Goal: Information Seeking & Learning: Compare options

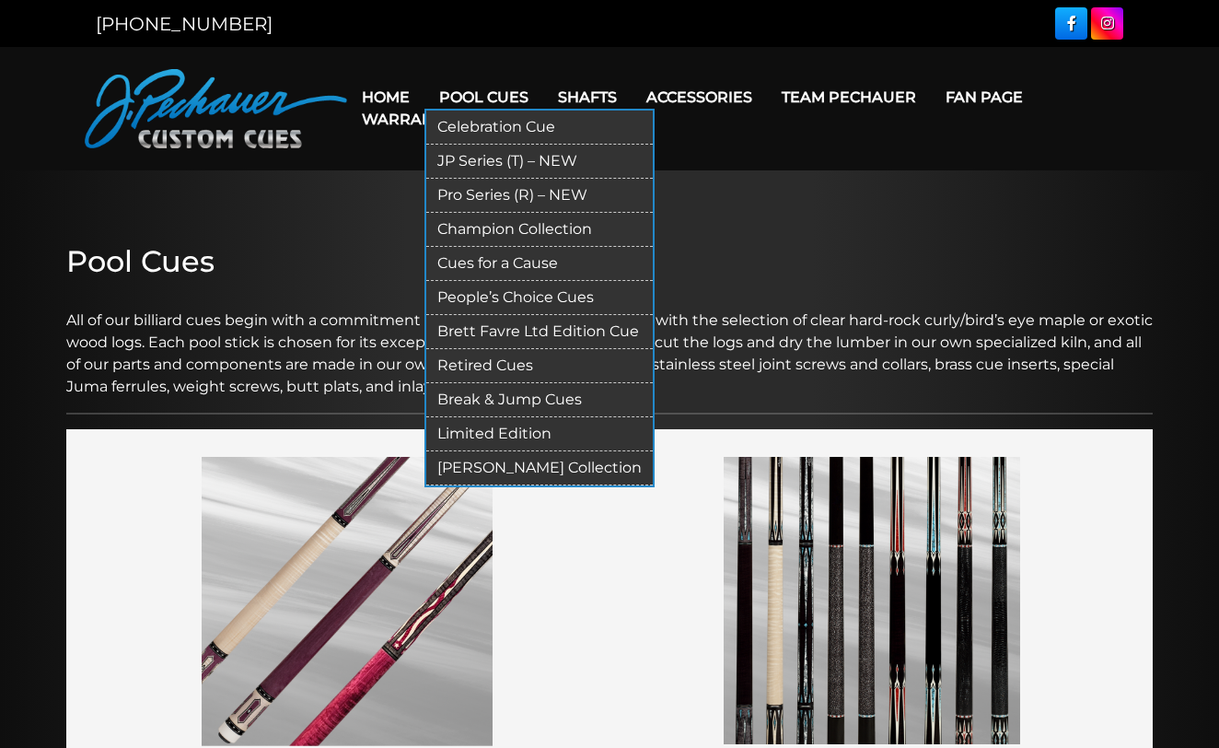
click at [500, 92] on link "Pool Cues" at bounding box center [483, 97] width 119 height 47
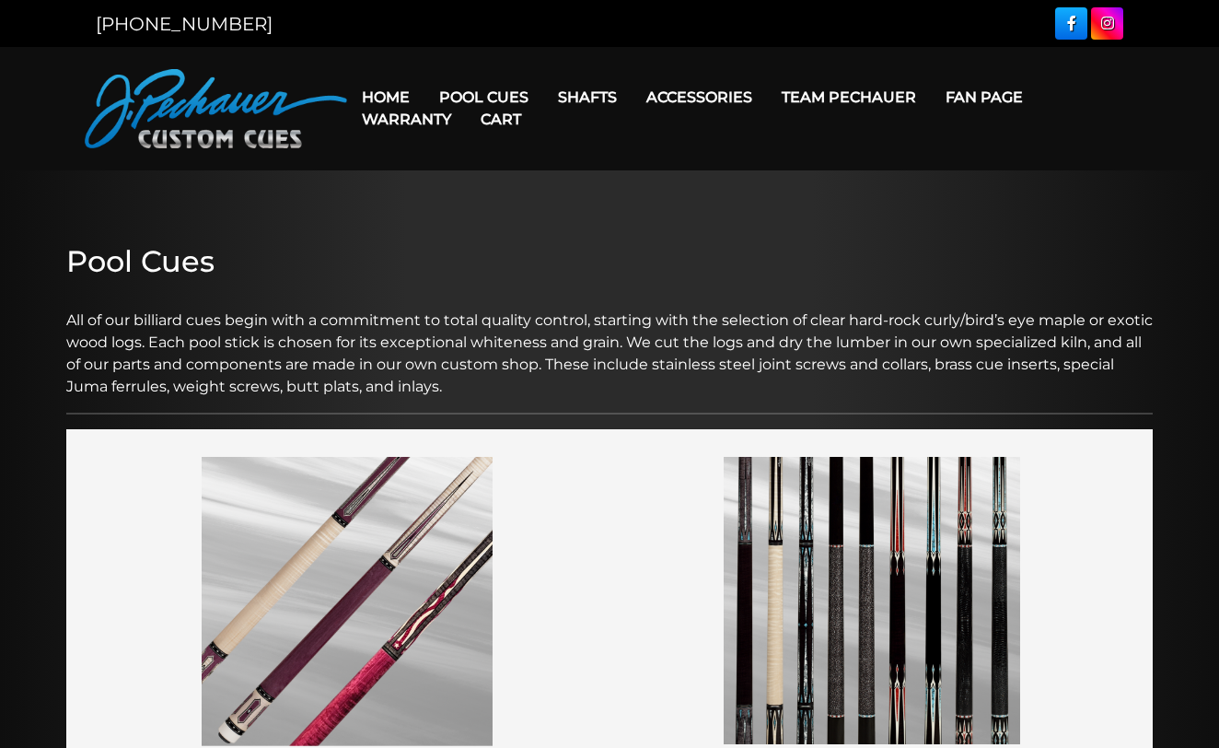
scroll to position [429, 0]
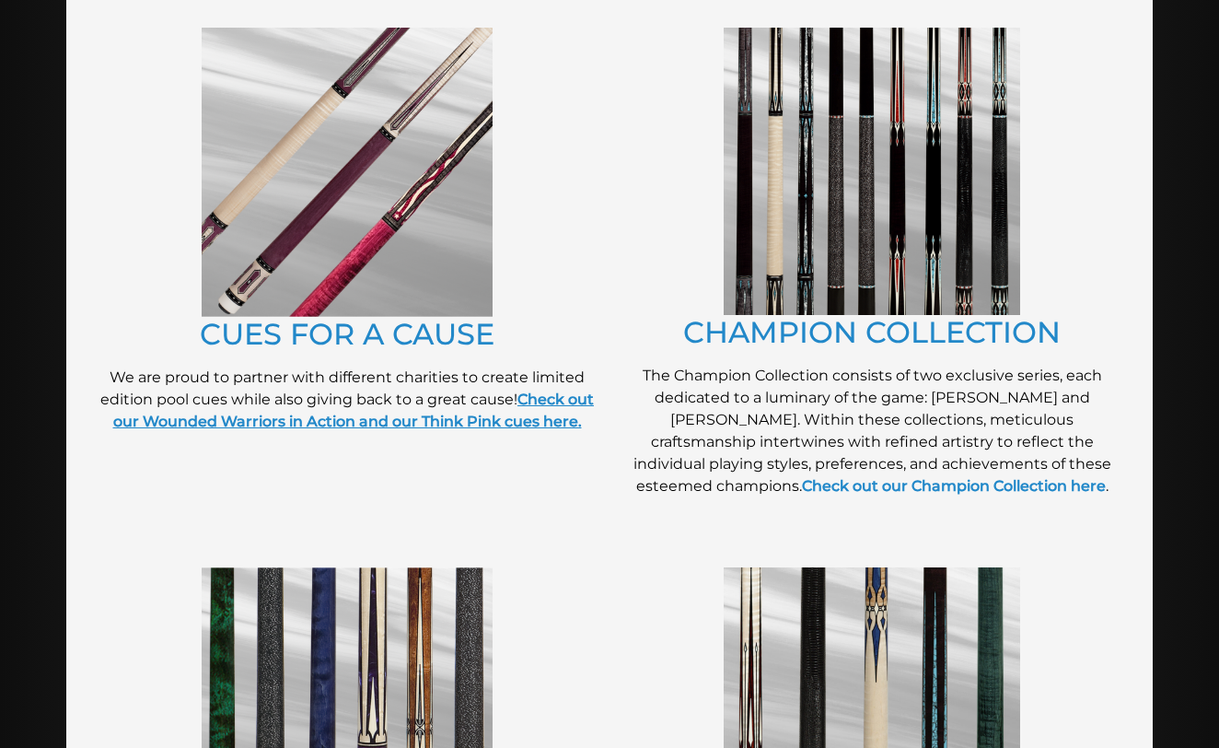
click at [460, 413] on strong "Check out our Wounded Warriors in Action and our Think Pink cues here." at bounding box center [354, 410] width 482 height 40
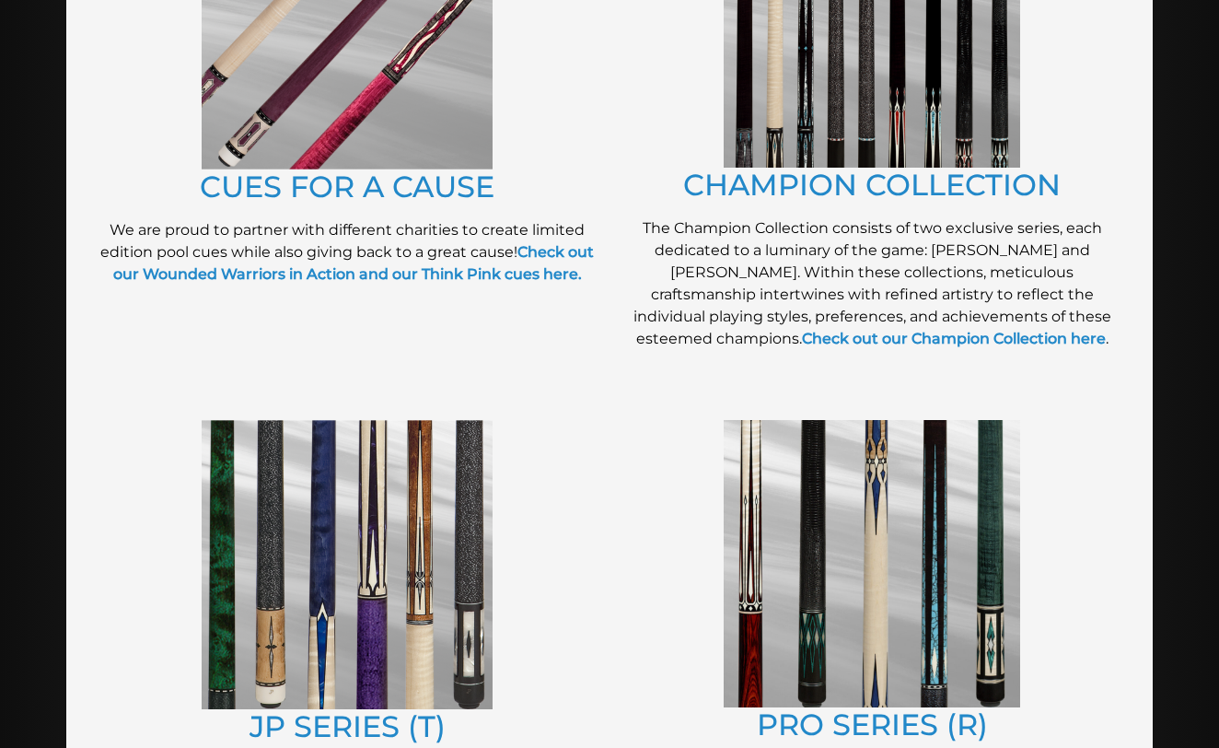
scroll to position [475, 0]
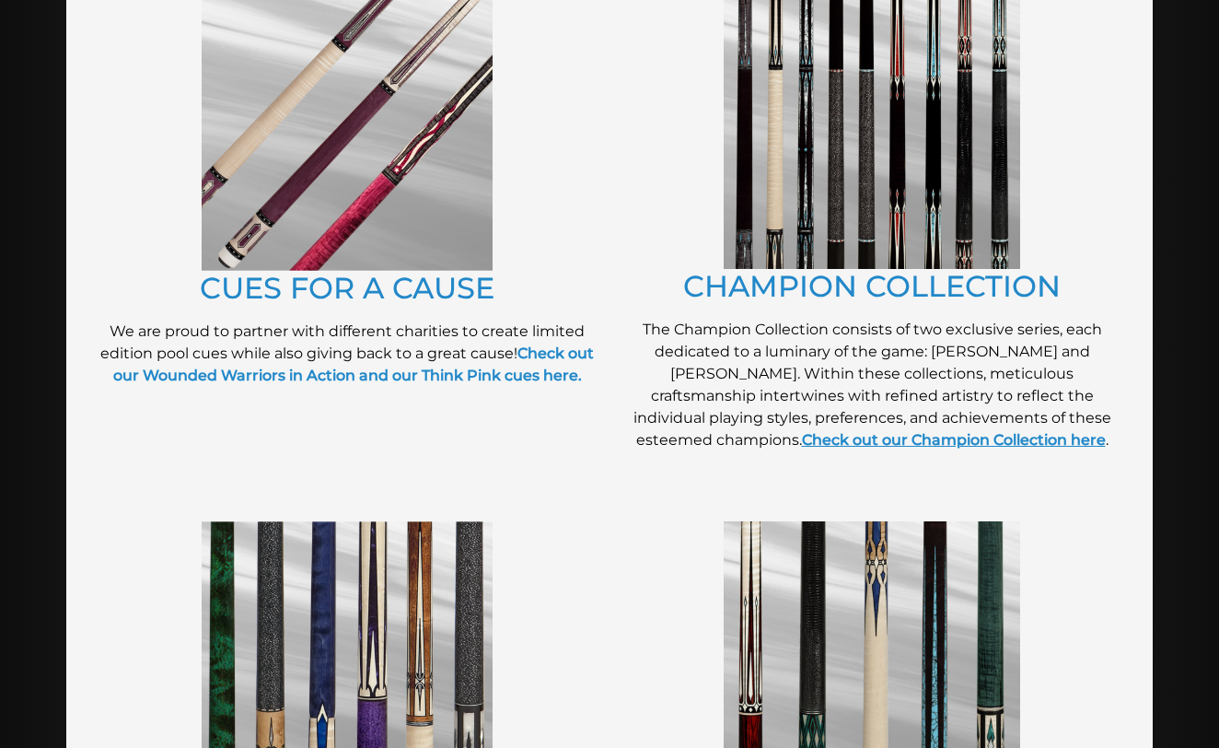
click at [1032, 431] on link "Check out our Champion Collection here" at bounding box center [954, 439] width 304 height 17
click at [367, 303] on link "CUES FOR A CAUSE" at bounding box center [347, 288] width 295 height 36
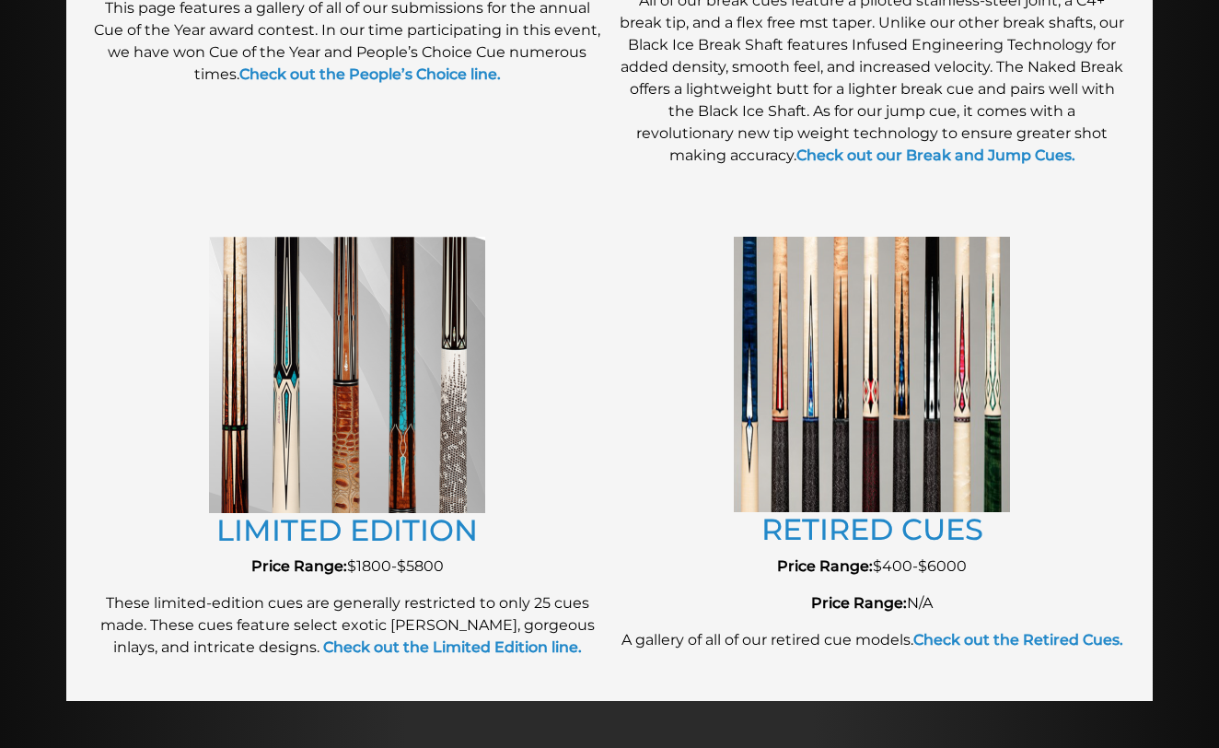
scroll to position [1870, 0]
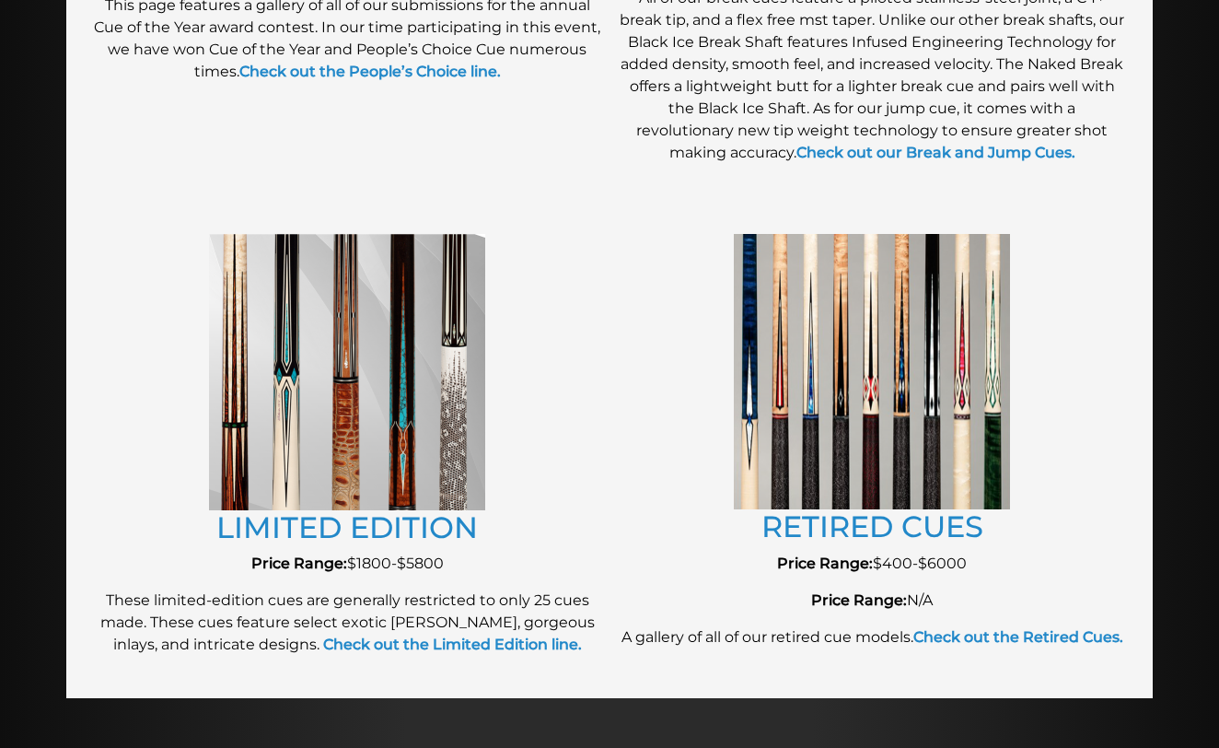
click at [416, 422] on img at bounding box center [347, 372] width 276 height 276
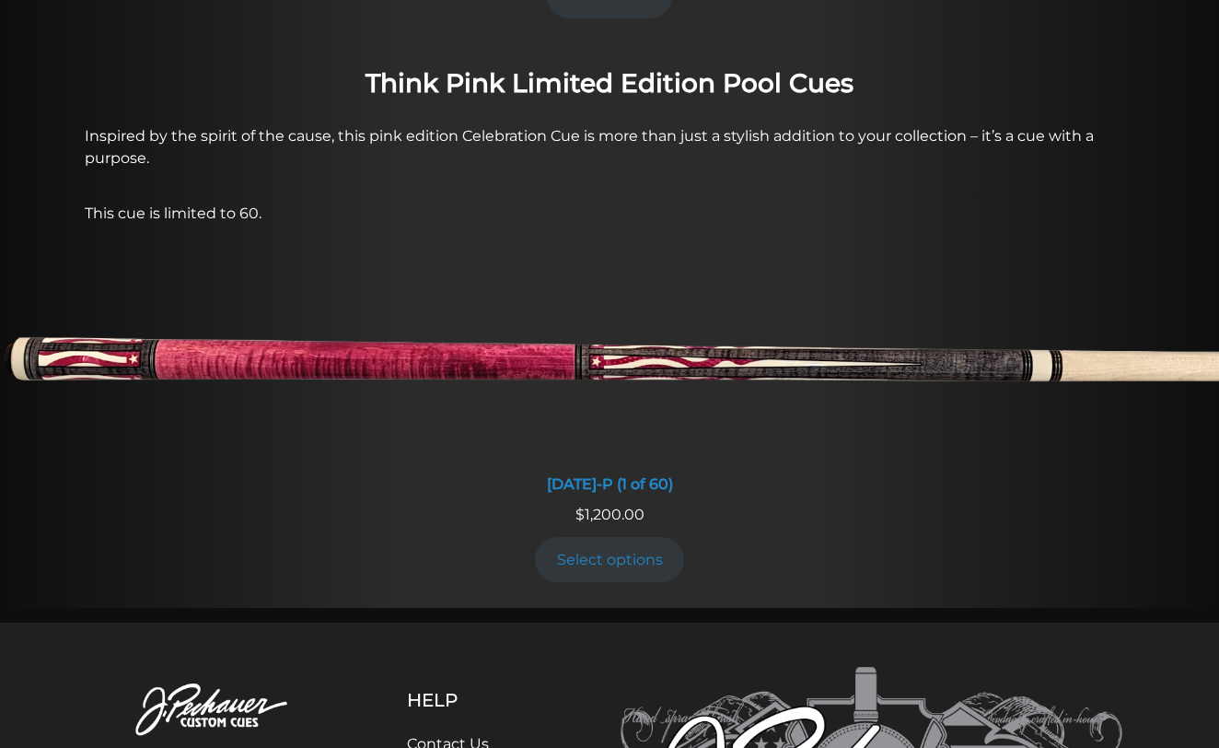
scroll to position [1449, 0]
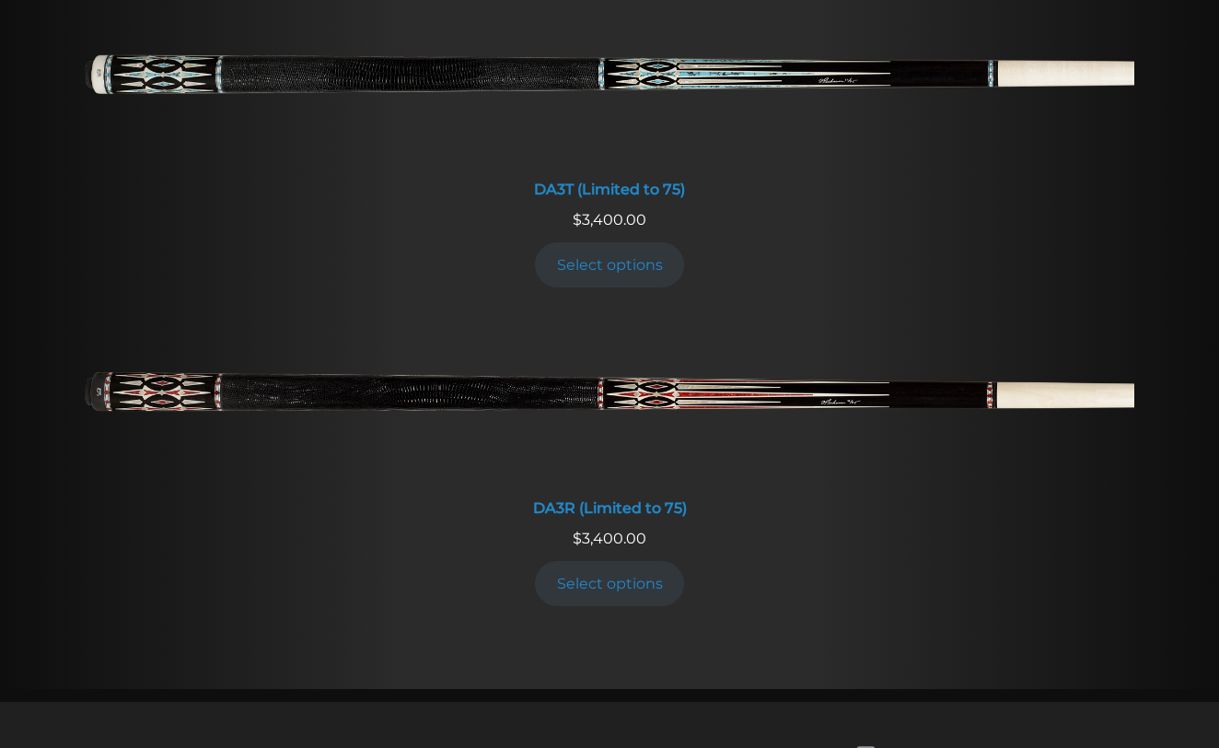
scroll to position [3189, 0]
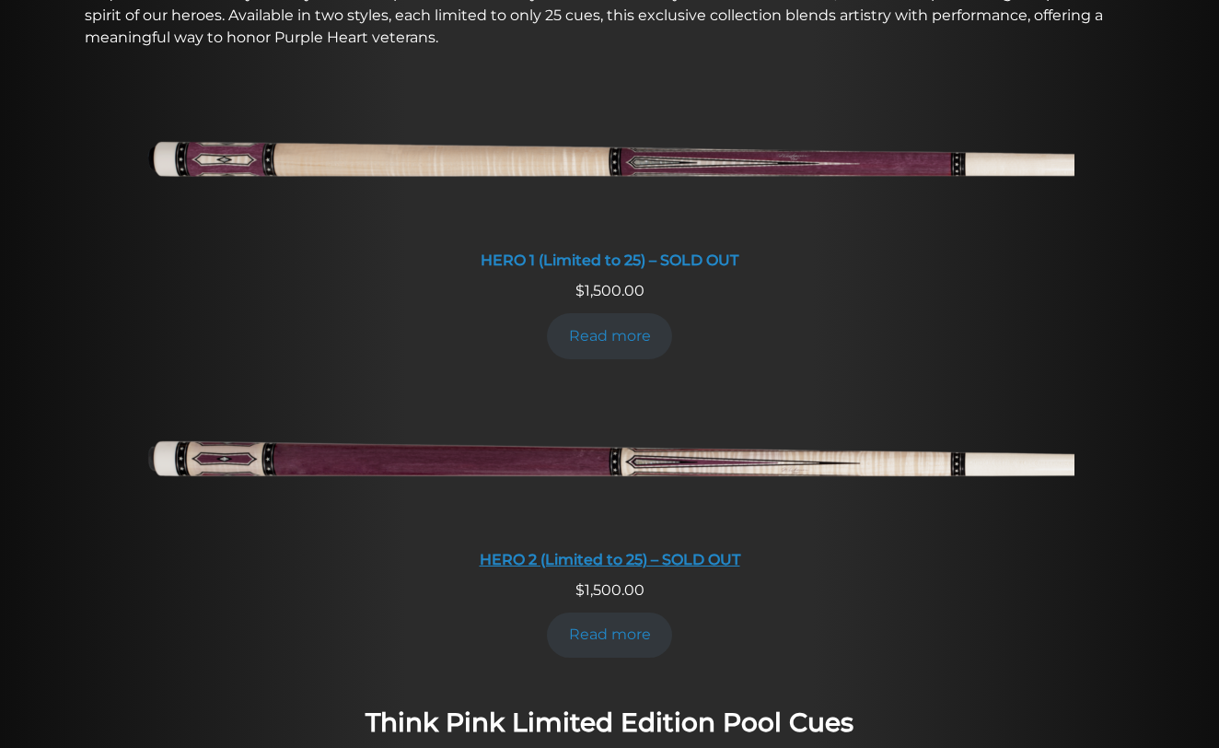
scroll to position [970, 0]
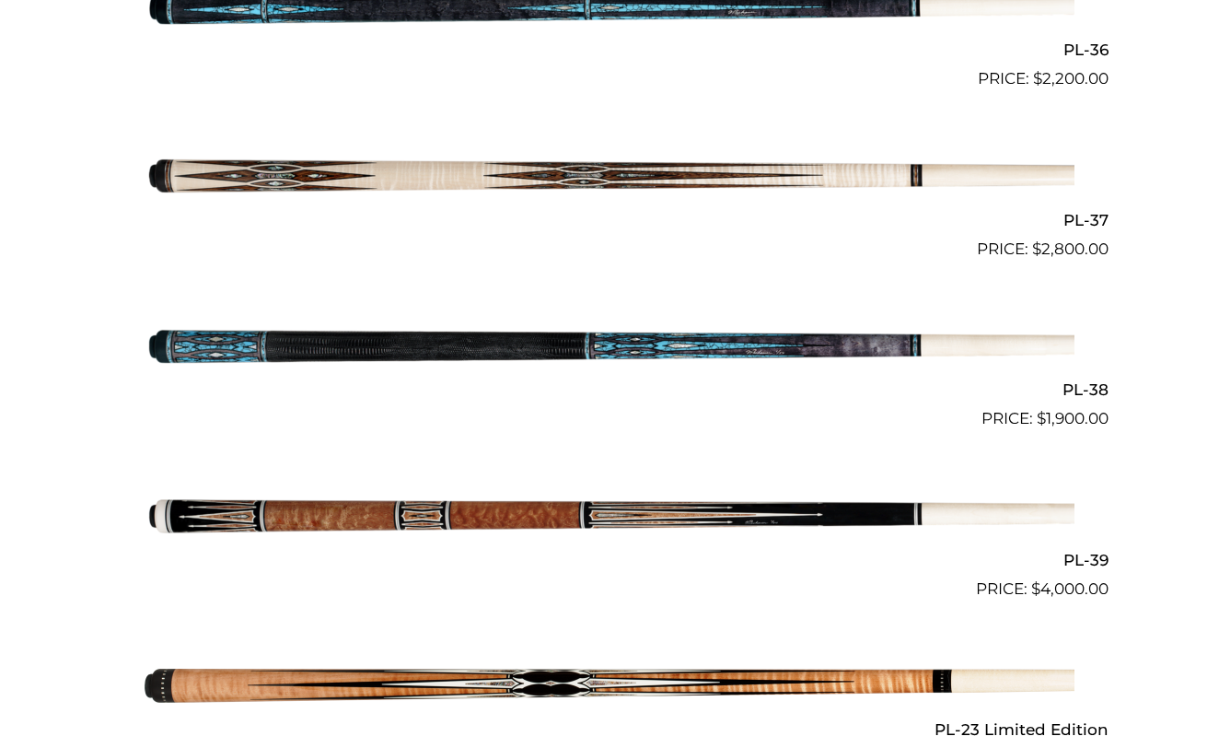
scroll to position [1874, 0]
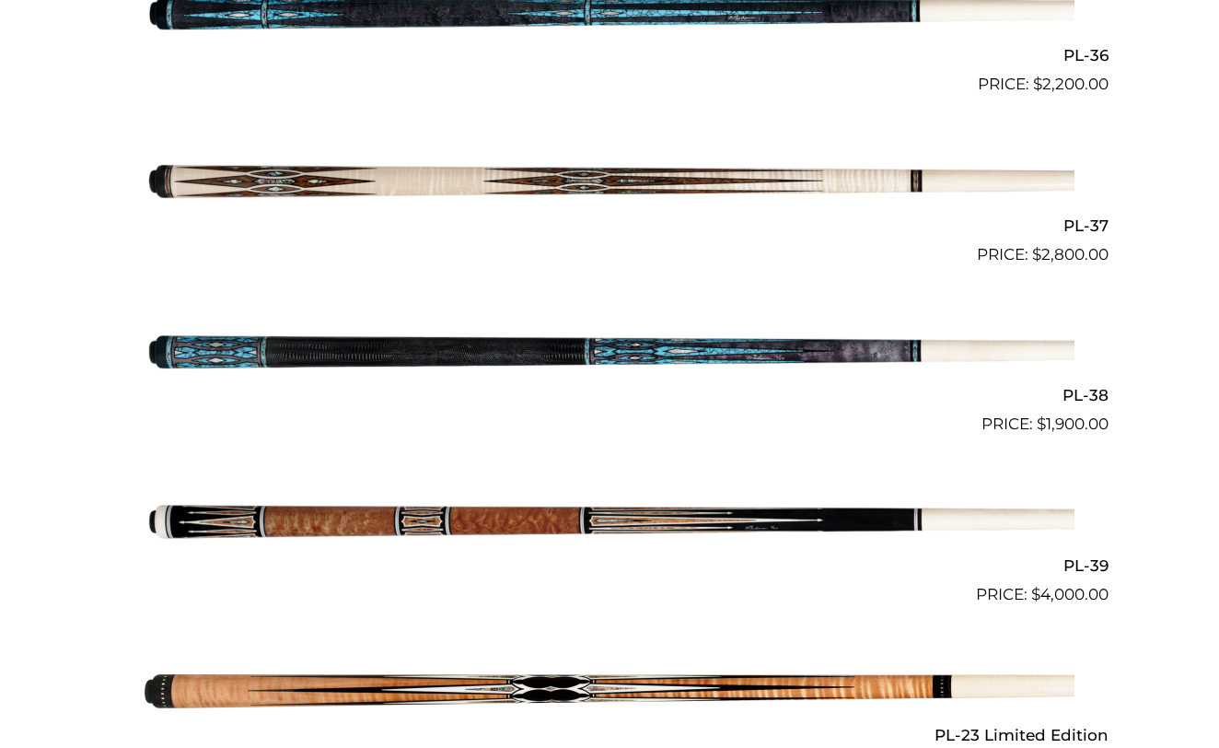
click at [709, 346] on img at bounding box center [610, 351] width 930 height 155
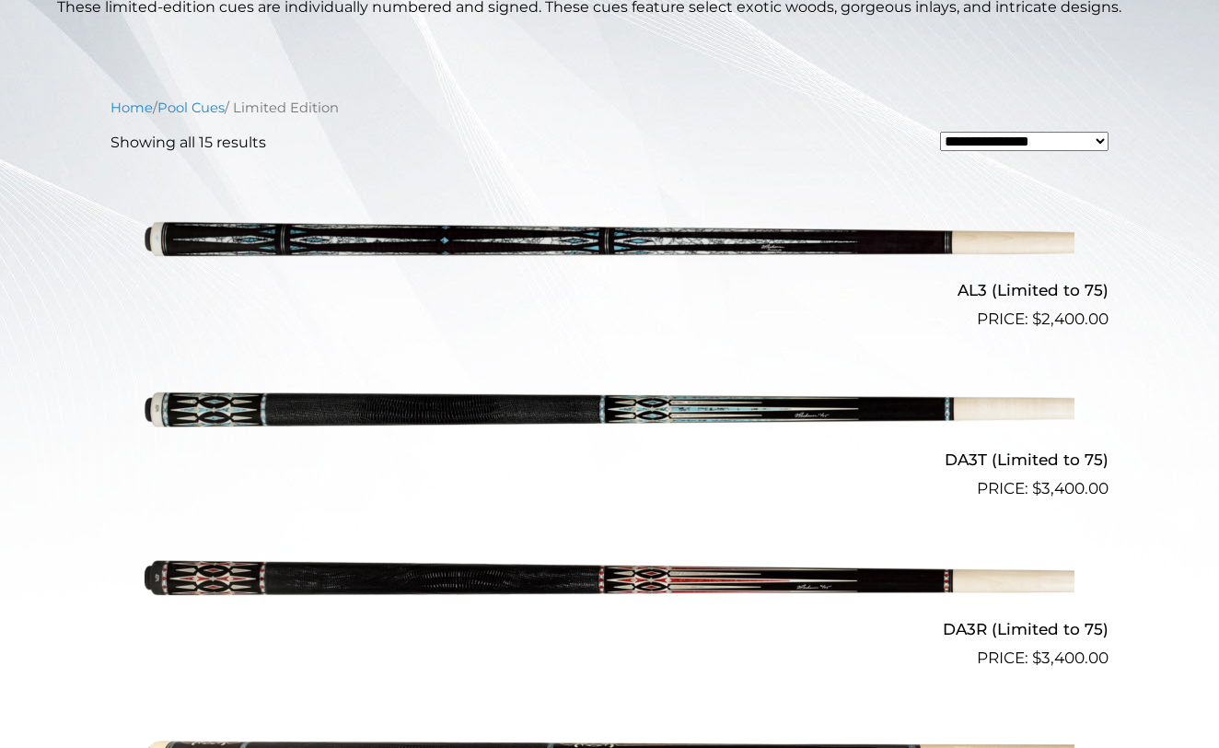
scroll to position [467, 0]
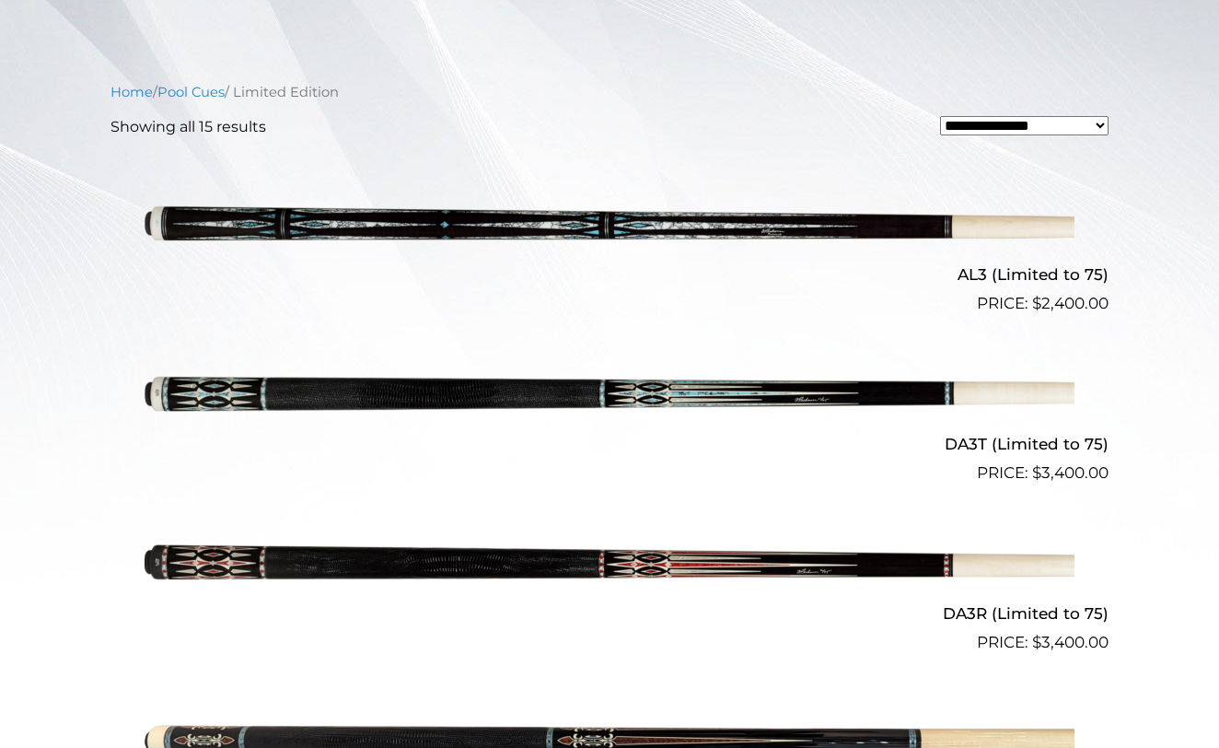
select select "*****"
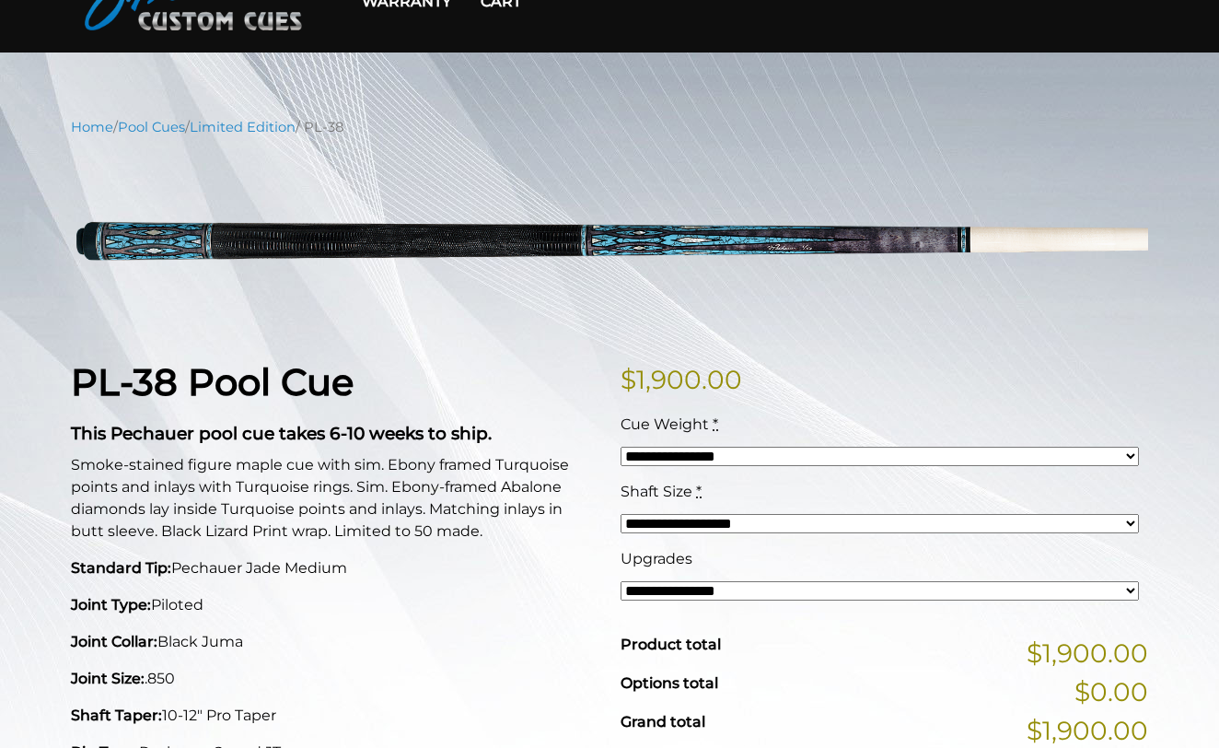
scroll to position [168, 0]
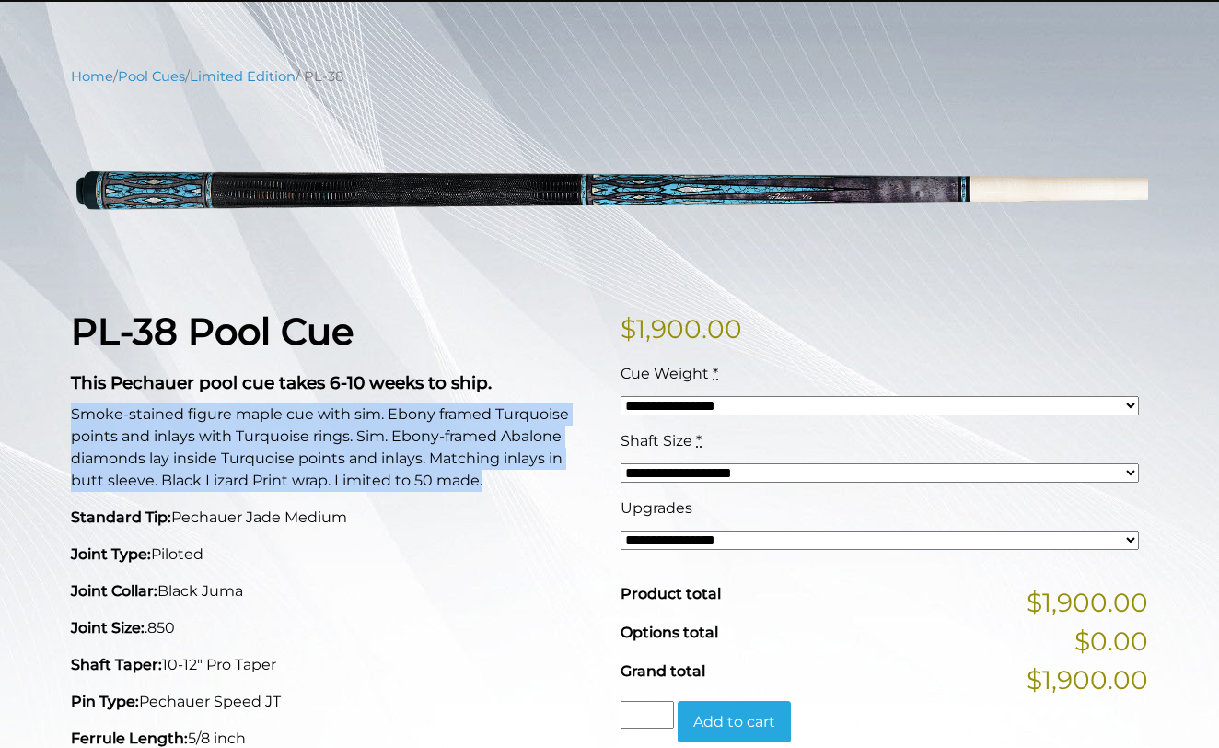
drag, startPoint x: 536, startPoint y: 486, endPoint x: 22, endPoint y: 412, distance: 519.0
click at [22, 412] on div "**********" at bounding box center [609, 737] width 1219 height 1343
copy p "Smoke-stained figure maple cue with sim. Ebony framed Turquoise points and inla…"
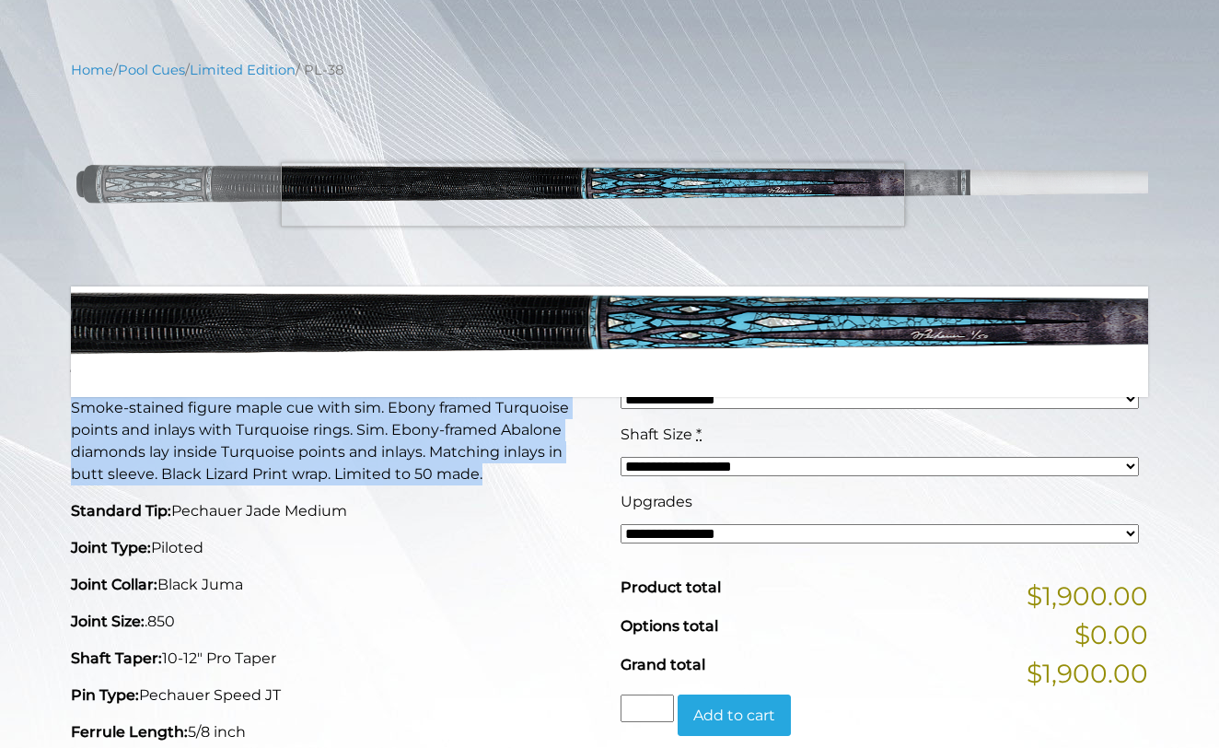
scroll to position [185, 0]
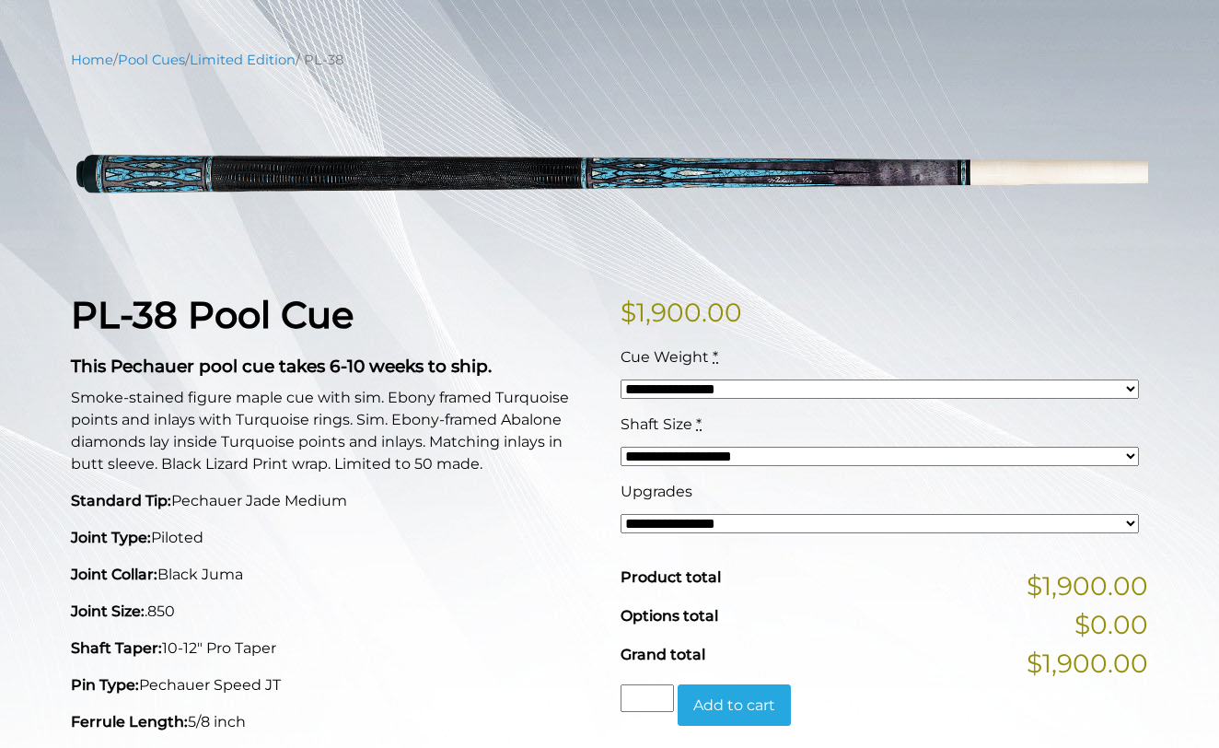
click at [430, 453] on p "Smoke-stained figure maple cue with sim. Ebony framed Turquoise points and inla…" at bounding box center [335, 431] width 528 height 88
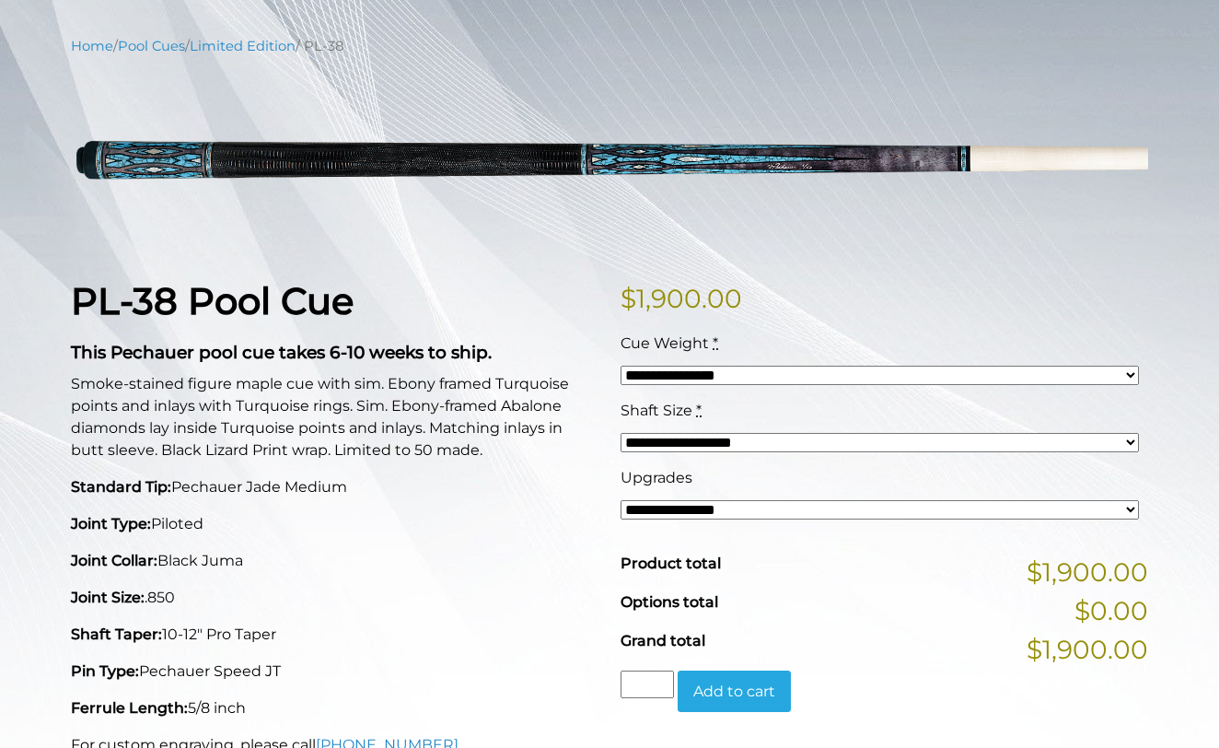
scroll to position [204, 0]
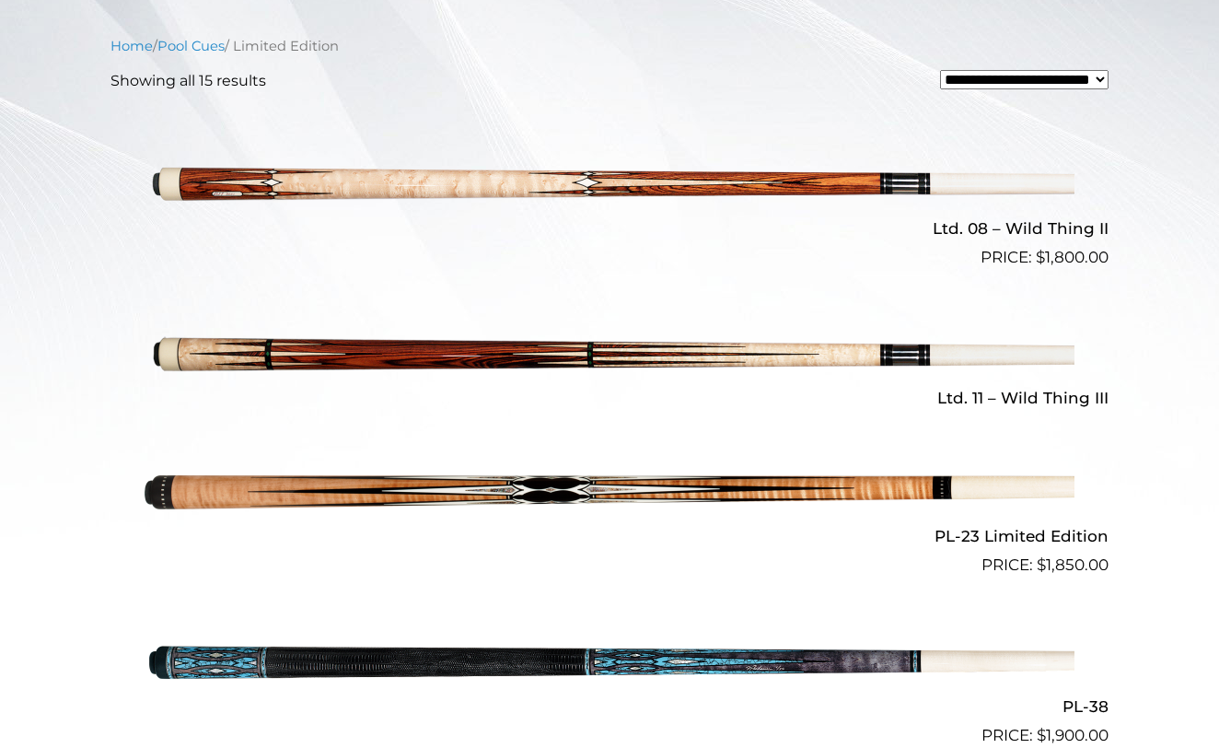
scroll to position [314, 0]
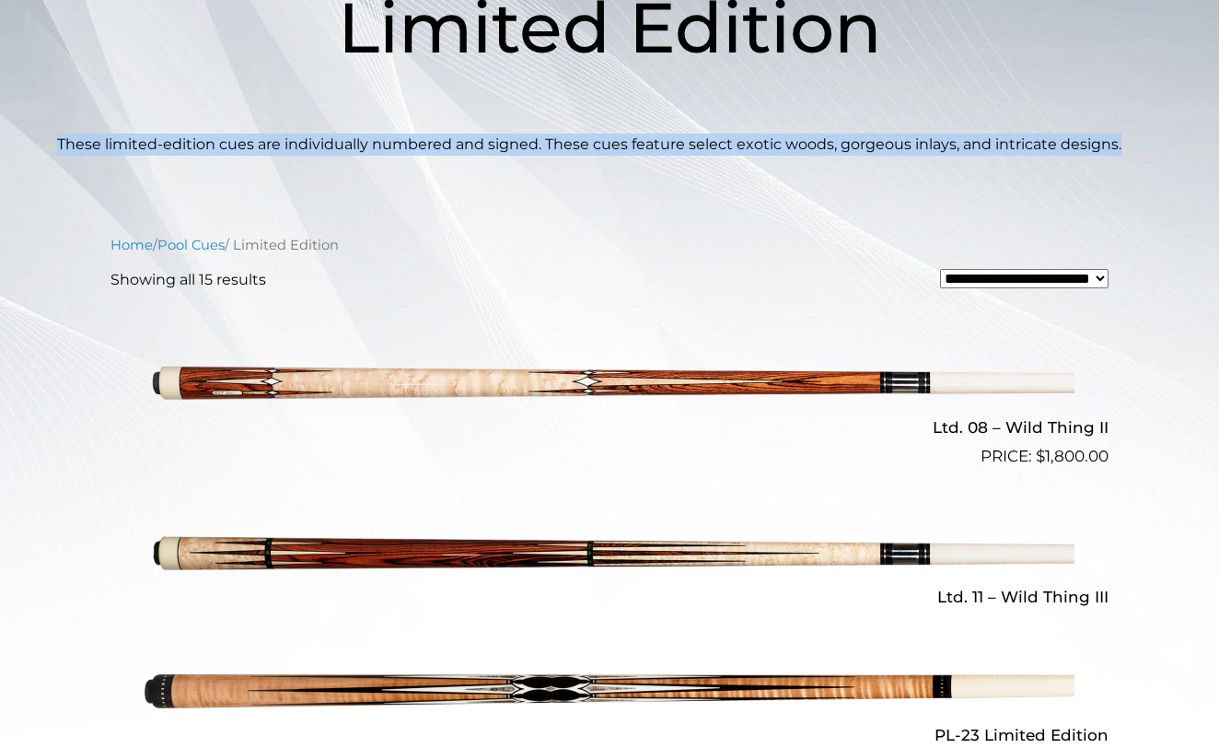
drag, startPoint x: 1133, startPoint y: 144, endPoint x: 116, endPoint y: 121, distance: 1017.6
click at [116, 121] on header "Limited Edition These limited-edition cues are individually numbered and signed…" at bounding box center [609, 38] width 1219 height 235
copy header "These limited-edition cues are individually numbered and signed. These cues fea…"
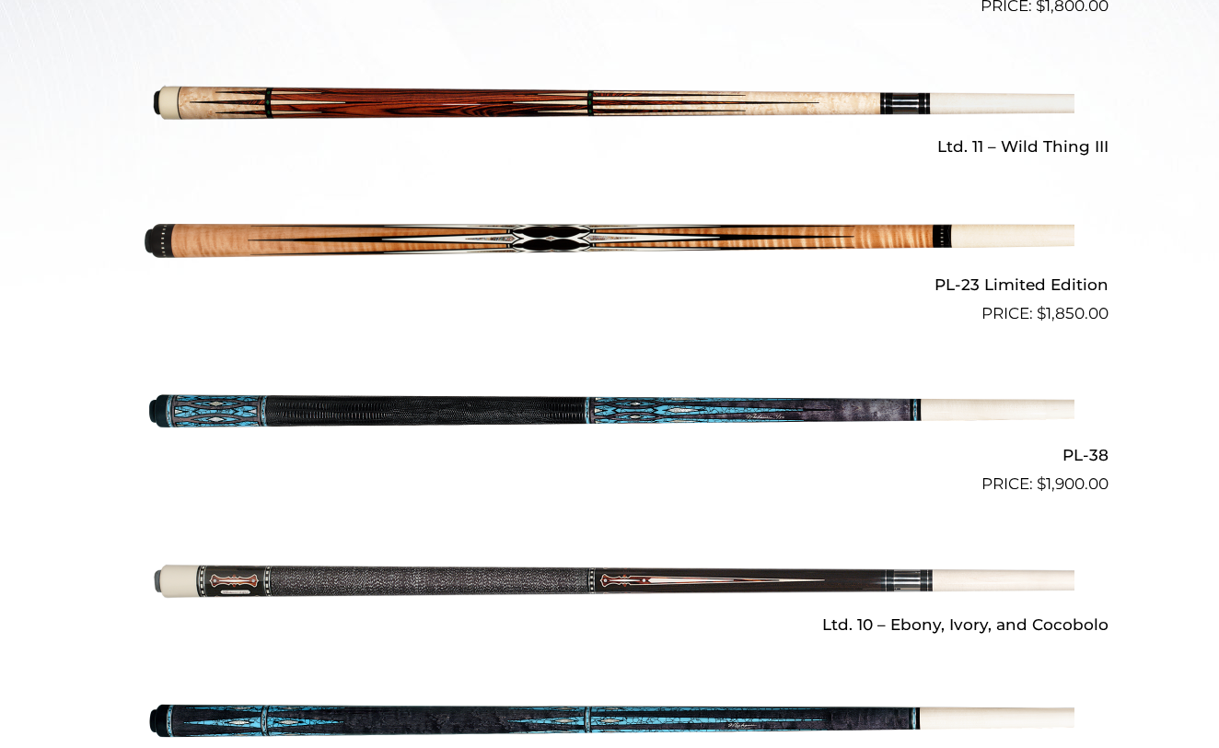
scroll to position [771, 0]
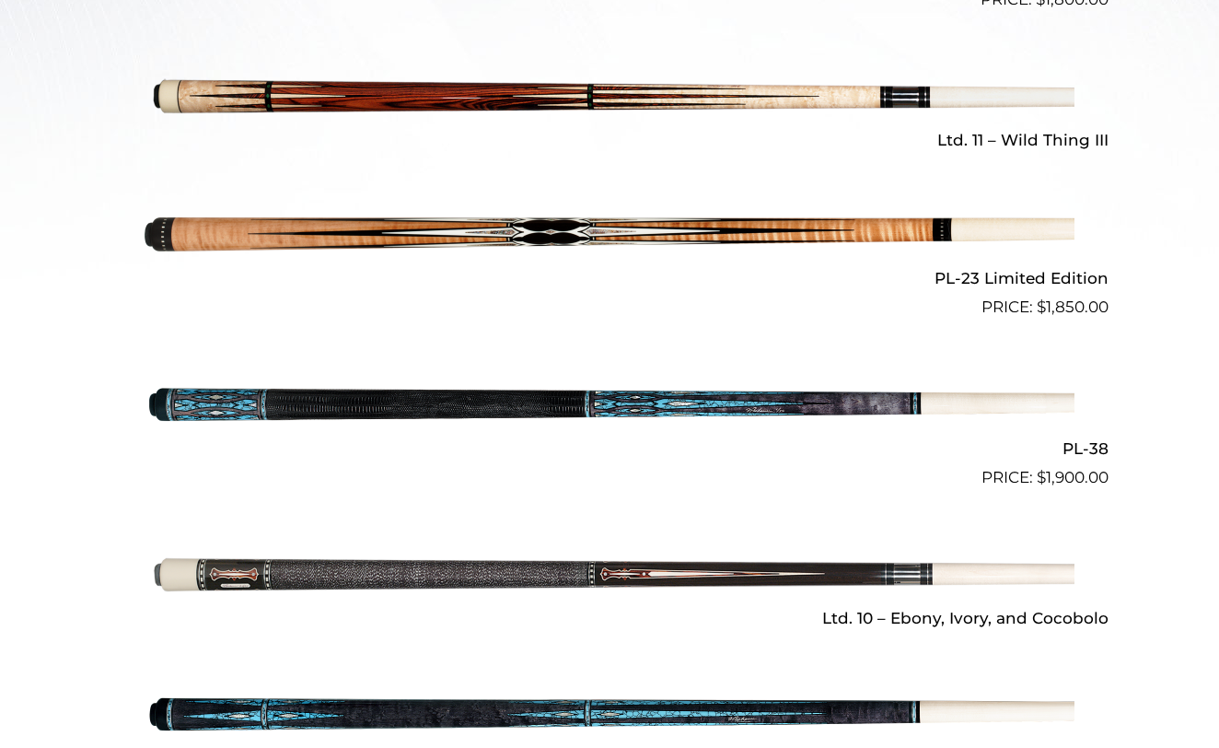
click at [695, 229] on img at bounding box center [610, 234] width 930 height 155
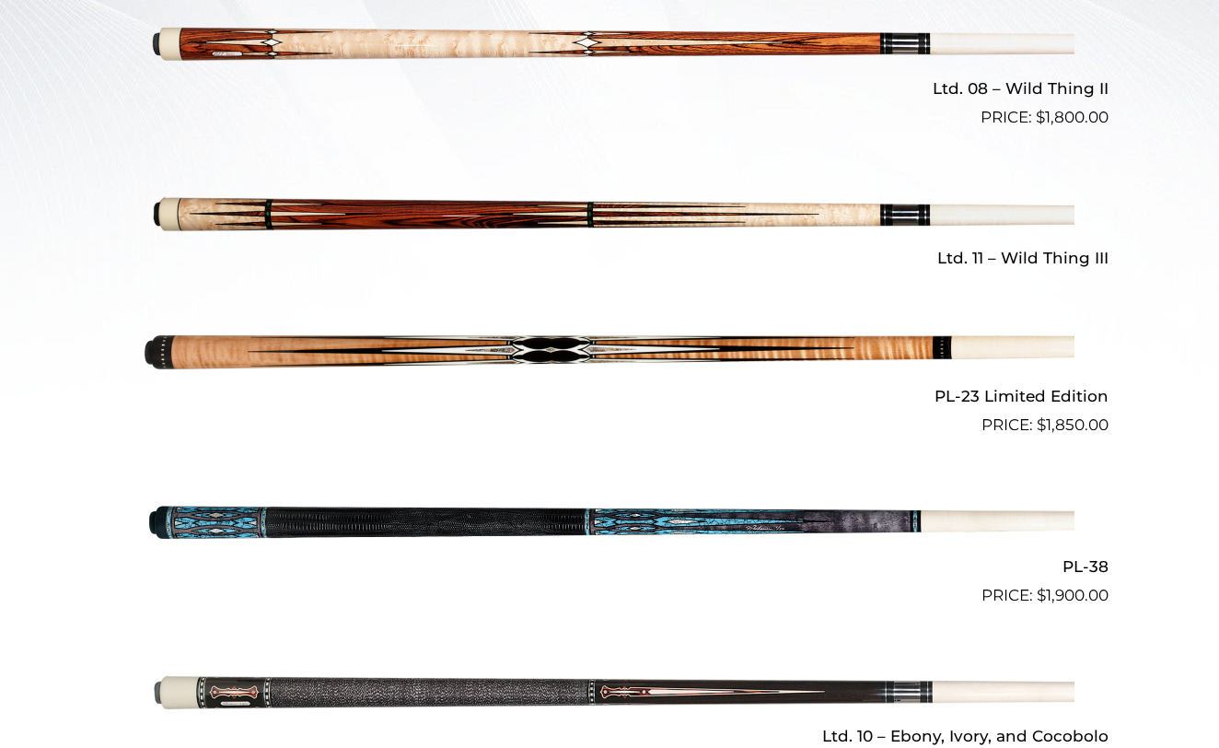
scroll to position [654, 0]
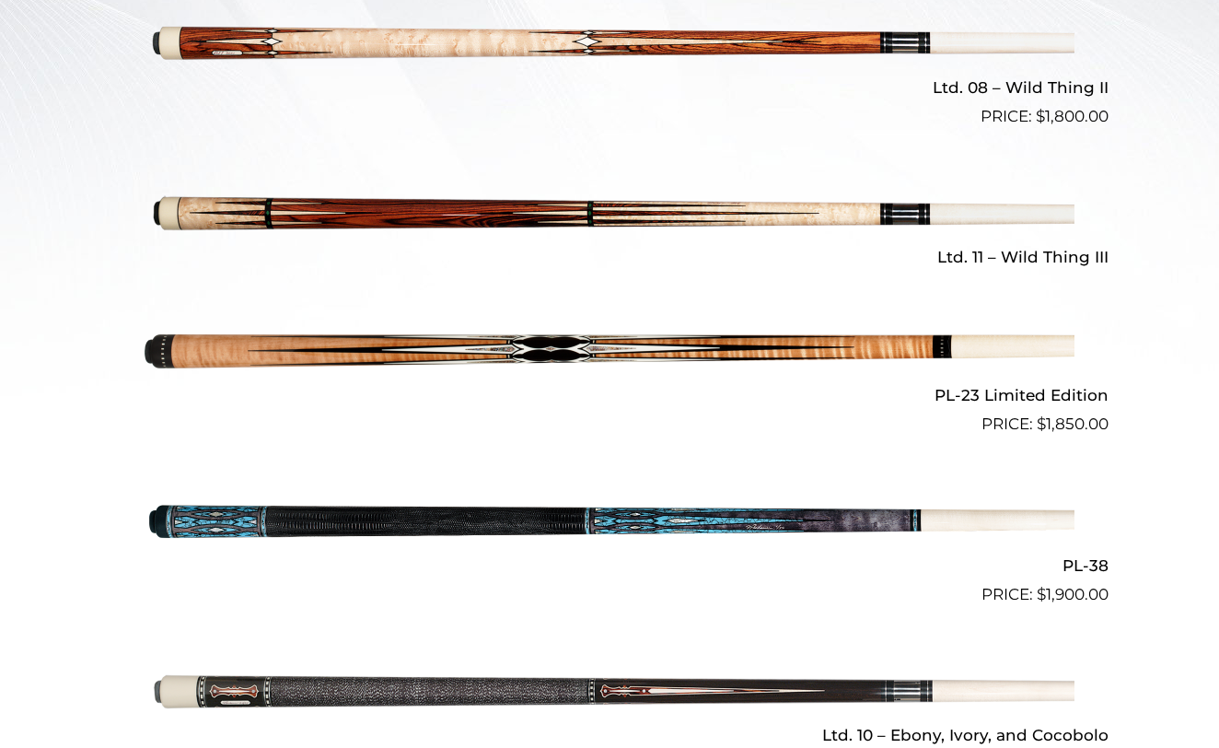
click at [823, 510] on img at bounding box center [610, 521] width 930 height 155
click at [626, 331] on img at bounding box center [610, 351] width 930 height 155
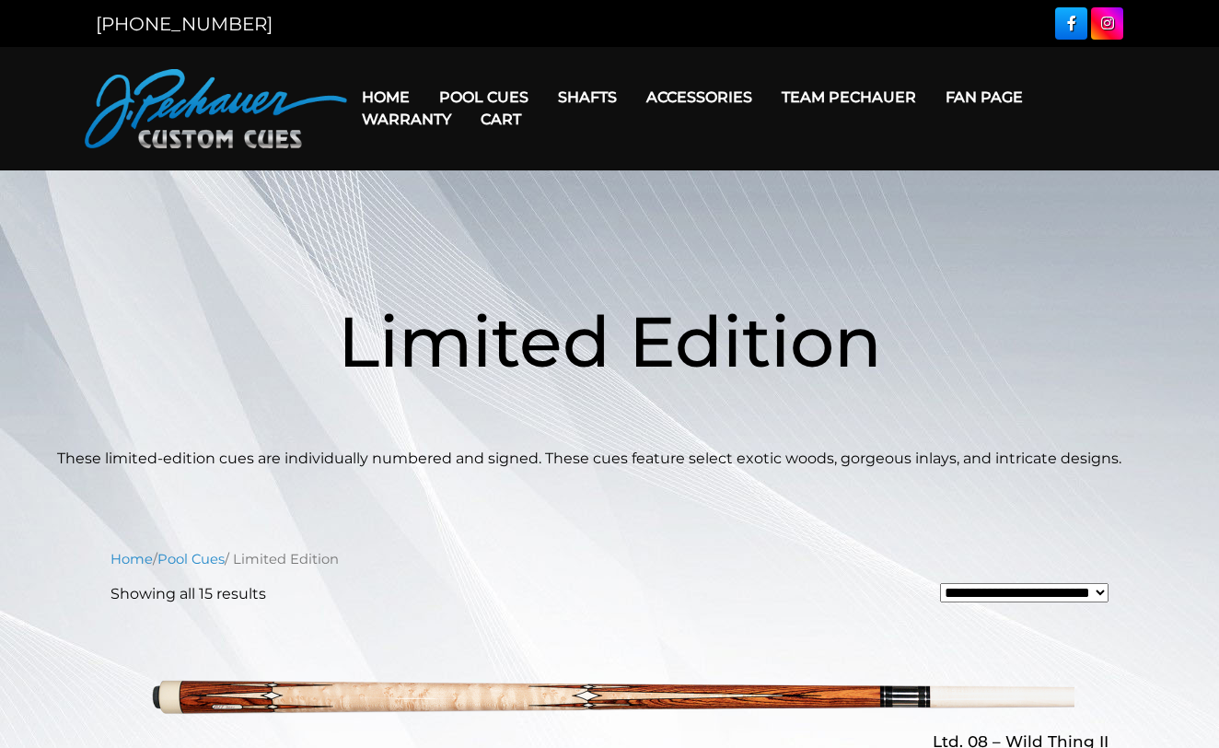
scroll to position [0, 0]
click at [500, 99] on link "Cart" at bounding box center [501, 119] width 70 height 47
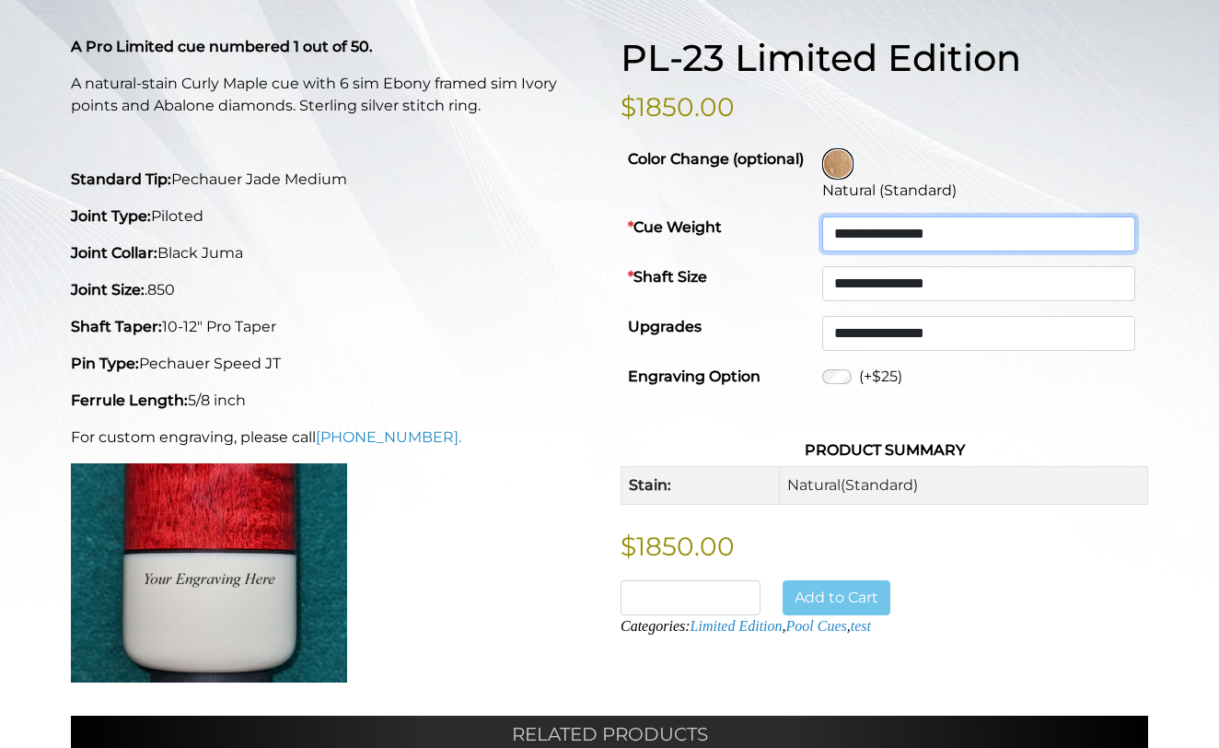
scroll to position [392, 0]
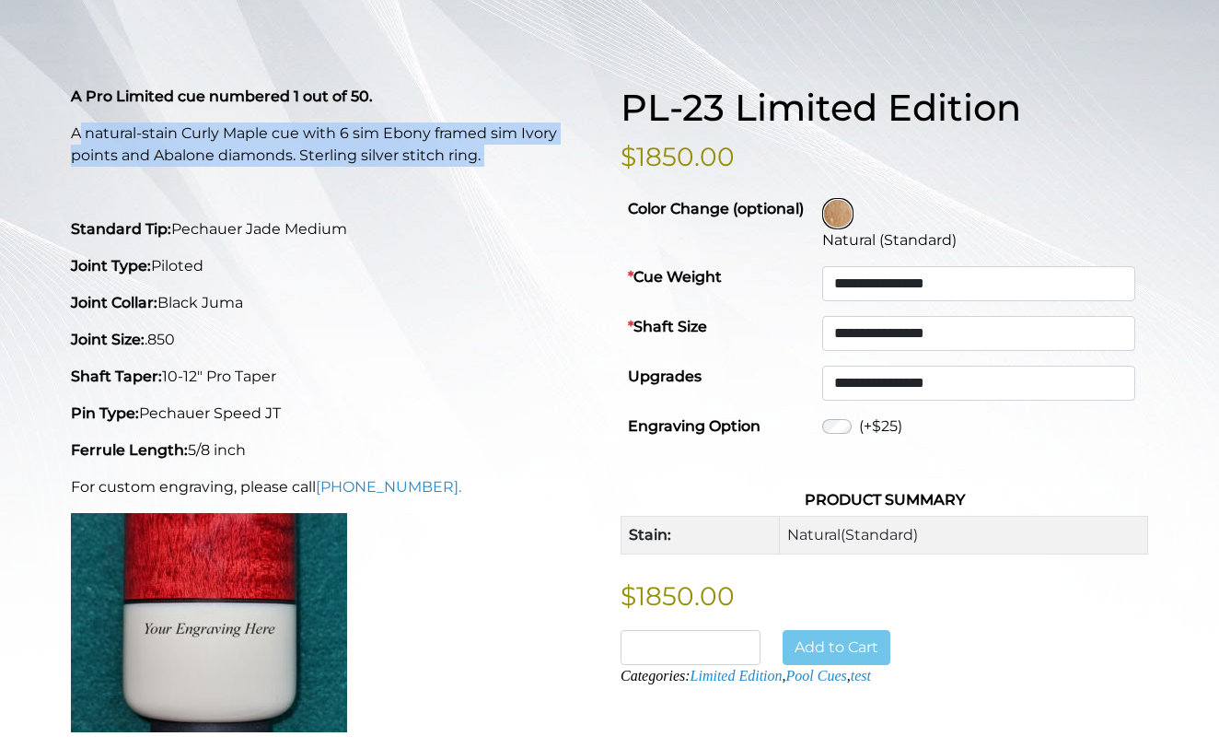
drag, startPoint x: 525, startPoint y: 168, endPoint x: 78, endPoint y: 131, distance: 448.0
click at [78, 131] on div "A Pro Limited cue numbered 1 out of 50. A natural-stain Curly Maple cue with 6 …" at bounding box center [335, 416] width 550 height 661
copy div "natural-stain Curly Maple cue with 6 sim Ebony framed sim Ivory points and Abal…"
click at [315, 184] on p at bounding box center [335, 192] width 528 height 22
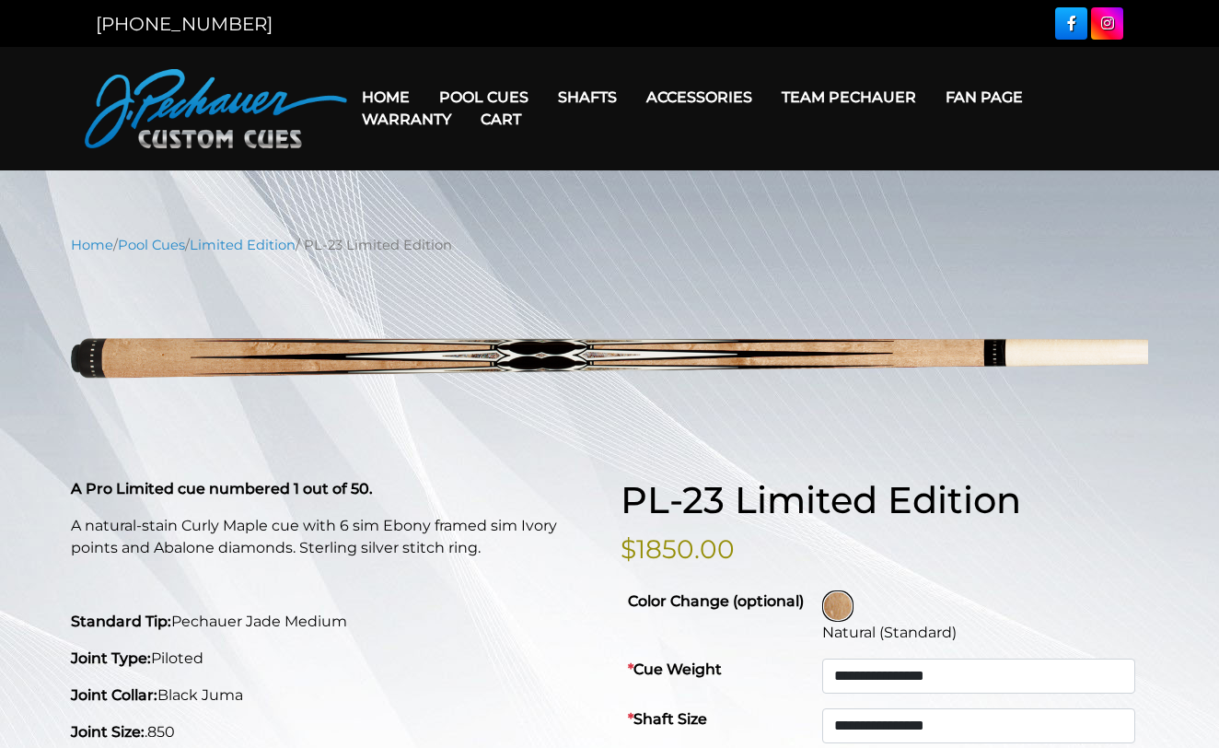
scroll to position [0, 0]
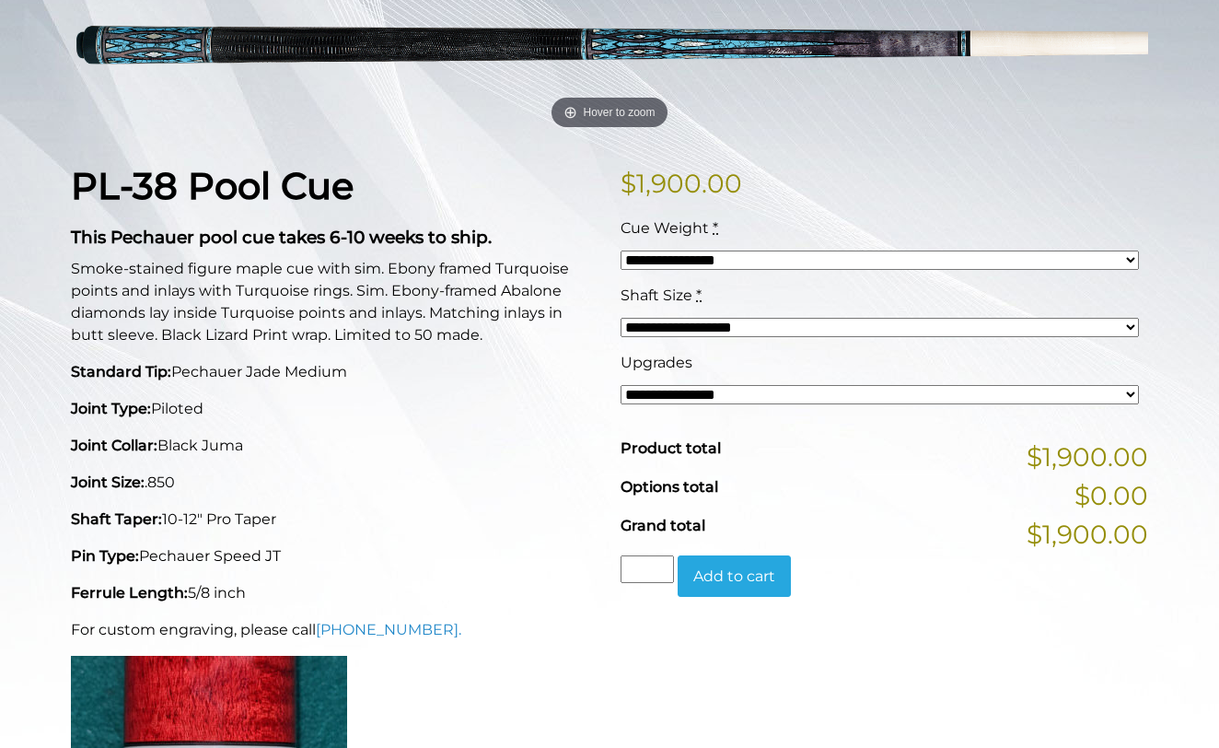
scroll to position [296, 0]
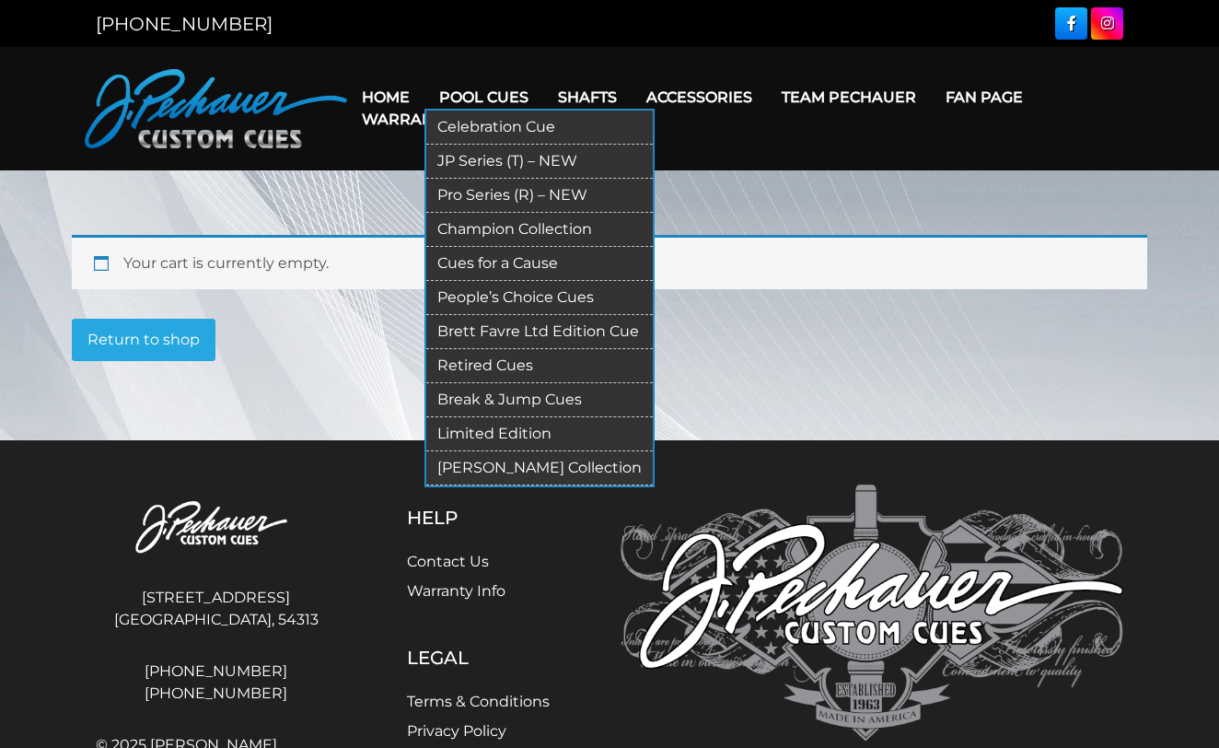
click at [519, 153] on link "JP Series (T) – NEW" at bounding box center [539, 162] width 226 height 34
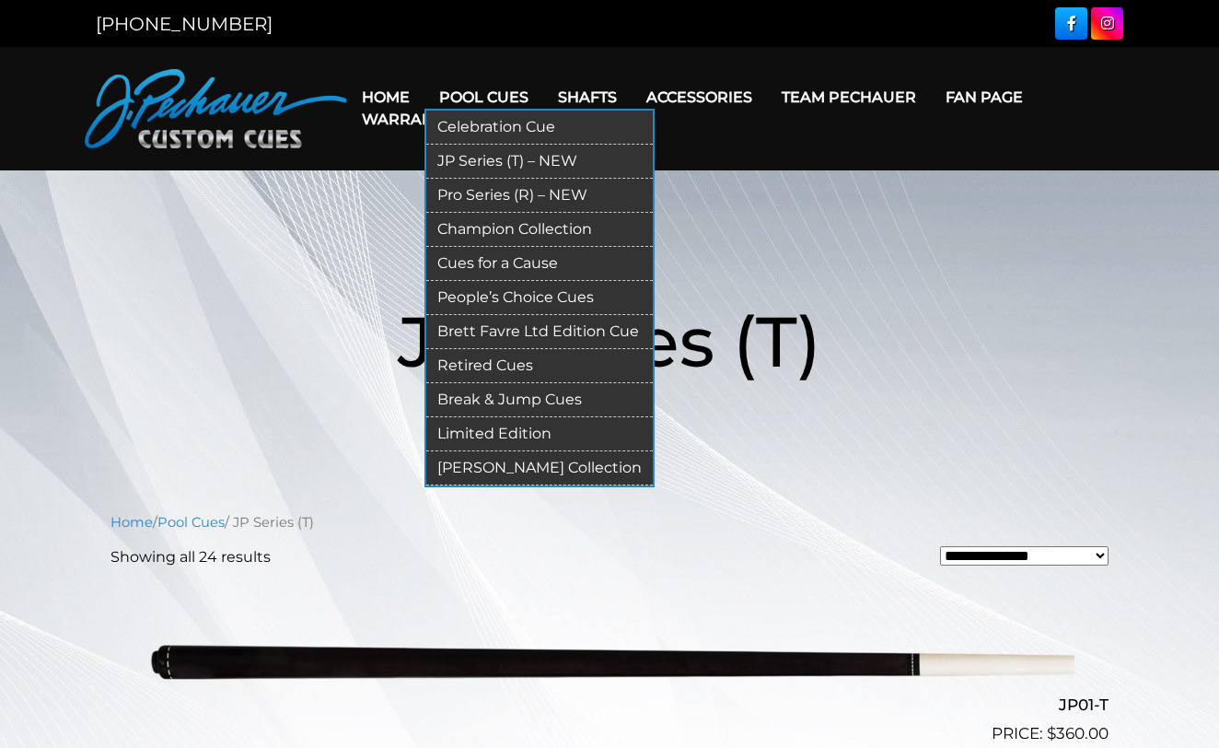
click at [516, 461] on link "[PERSON_NAME] Collection" at bounding box center [539, 468] width 226 height 34
click at [565, 198] on link "Pro Series (R) – NEW" at bounding box center [539, 196] width 226 height 34
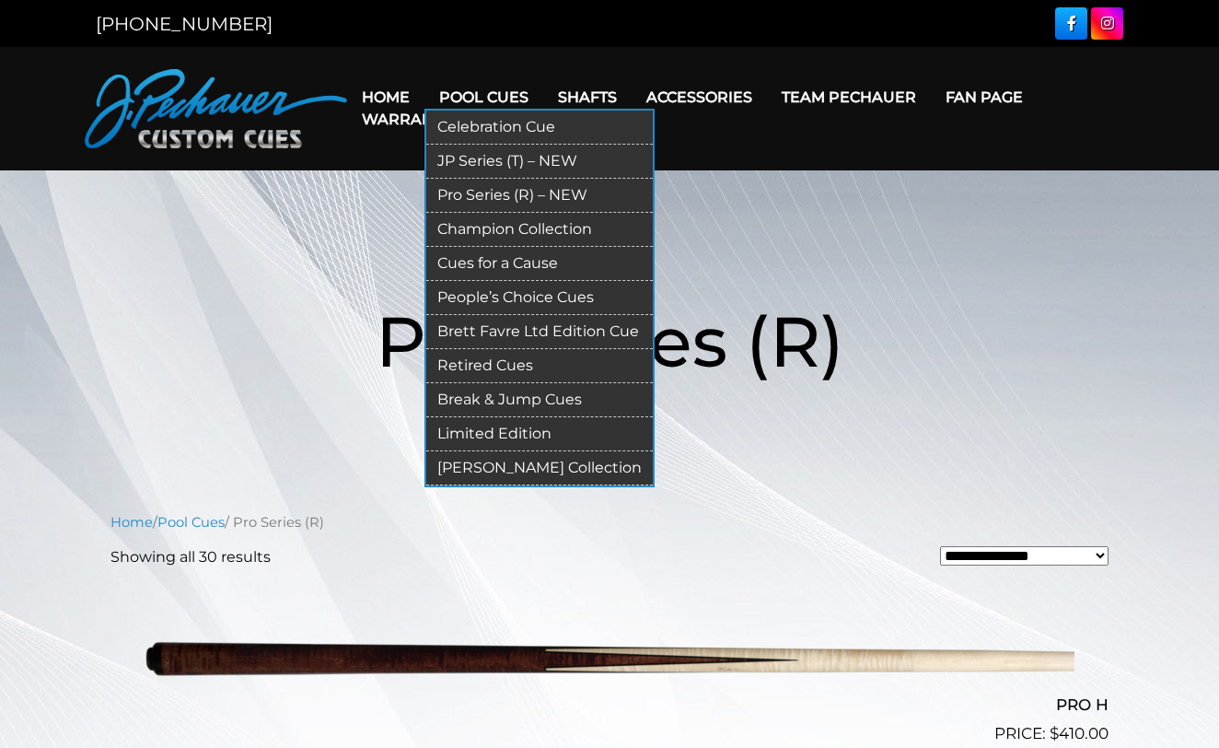
click at [508, 433] on link "Limited Edition" at bounding box center [539, 434] width 226 height 34
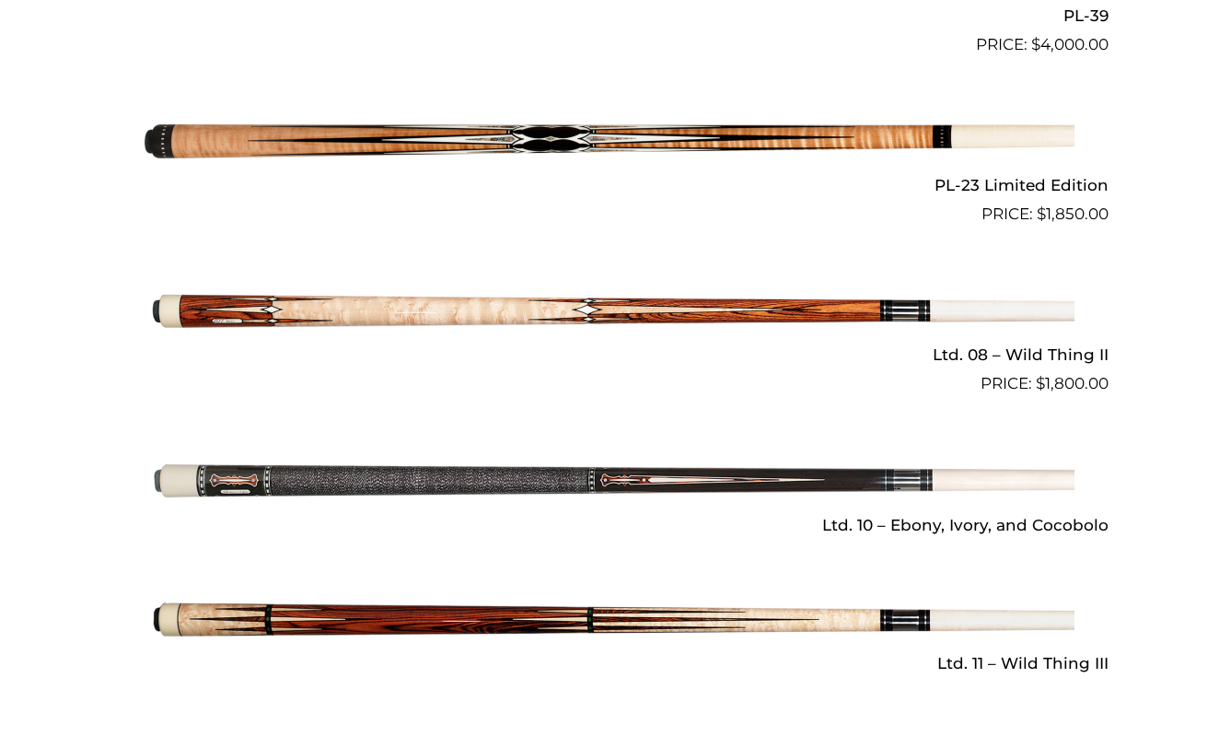
scroll to position [2426, 0]
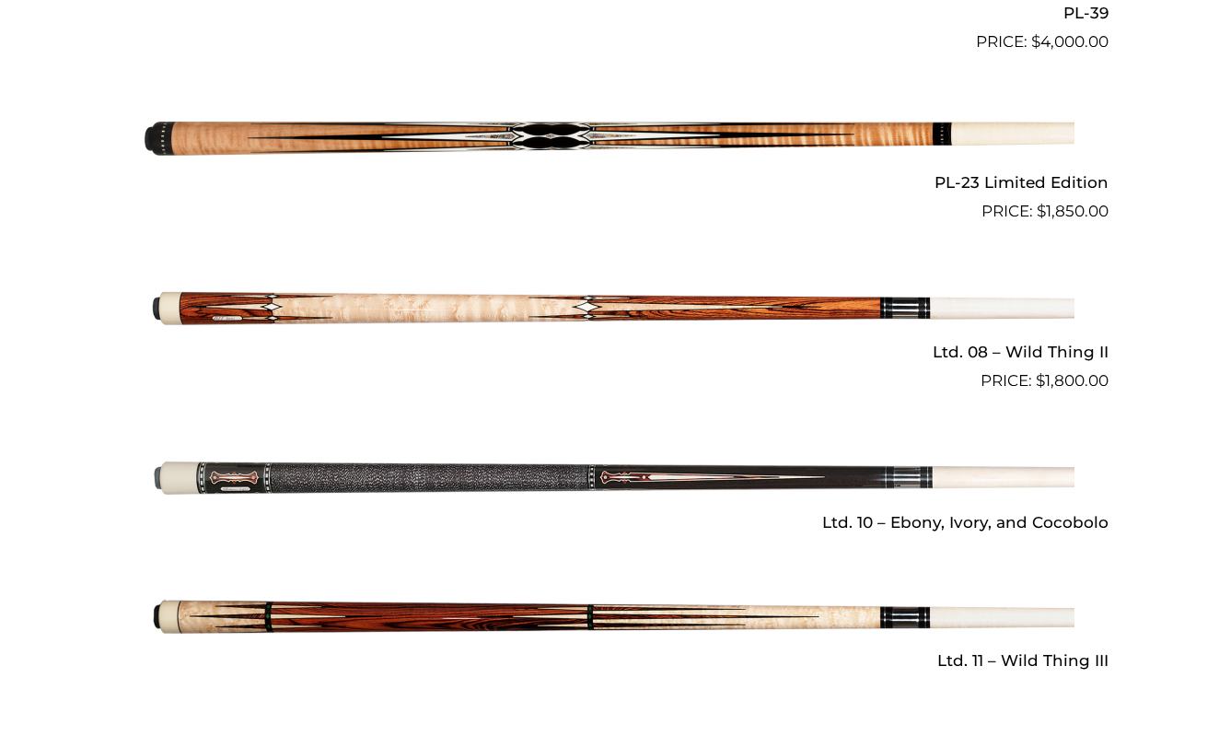
click at [818, 469] on img at bounding box center [610, 477] width 930 height 155
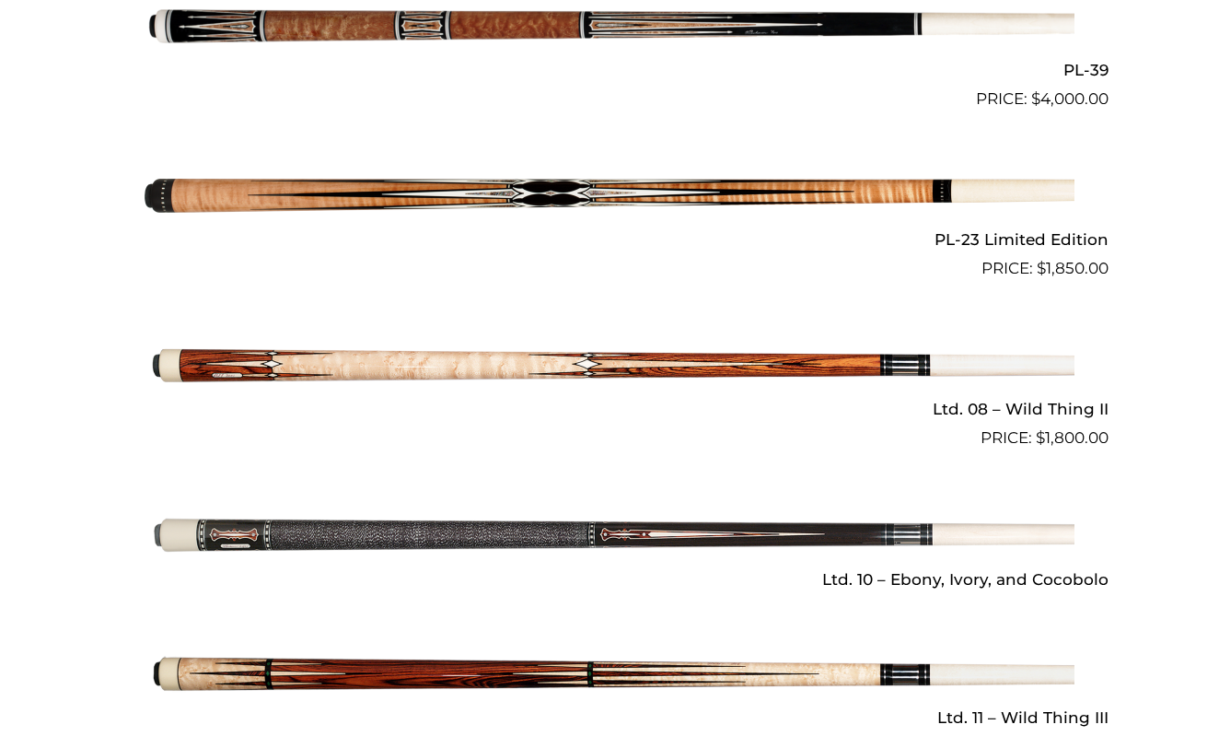
scroll to position [2365, 0]
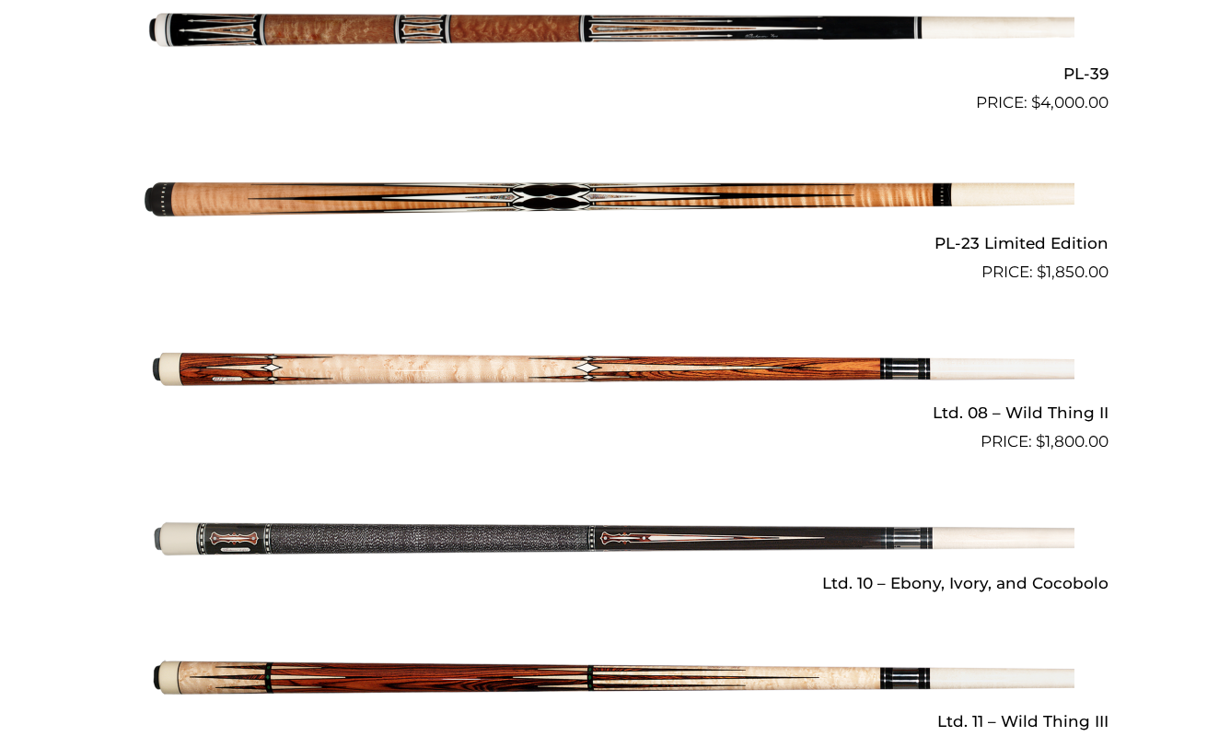
click at [699, 184] on img at bounding box center [610, 199] width 930 height 155
click at [866, 360] on img at bounding box center [610, 369] width 930 height 155
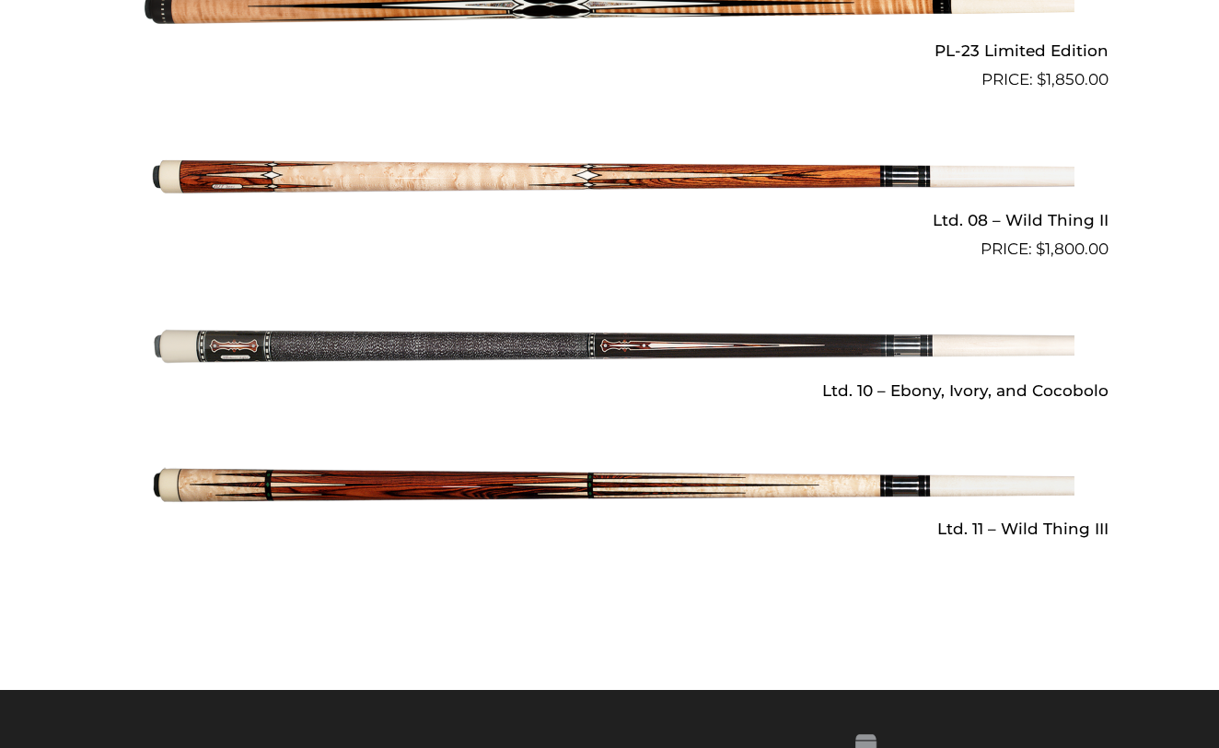
scroll to position [2567, 0]
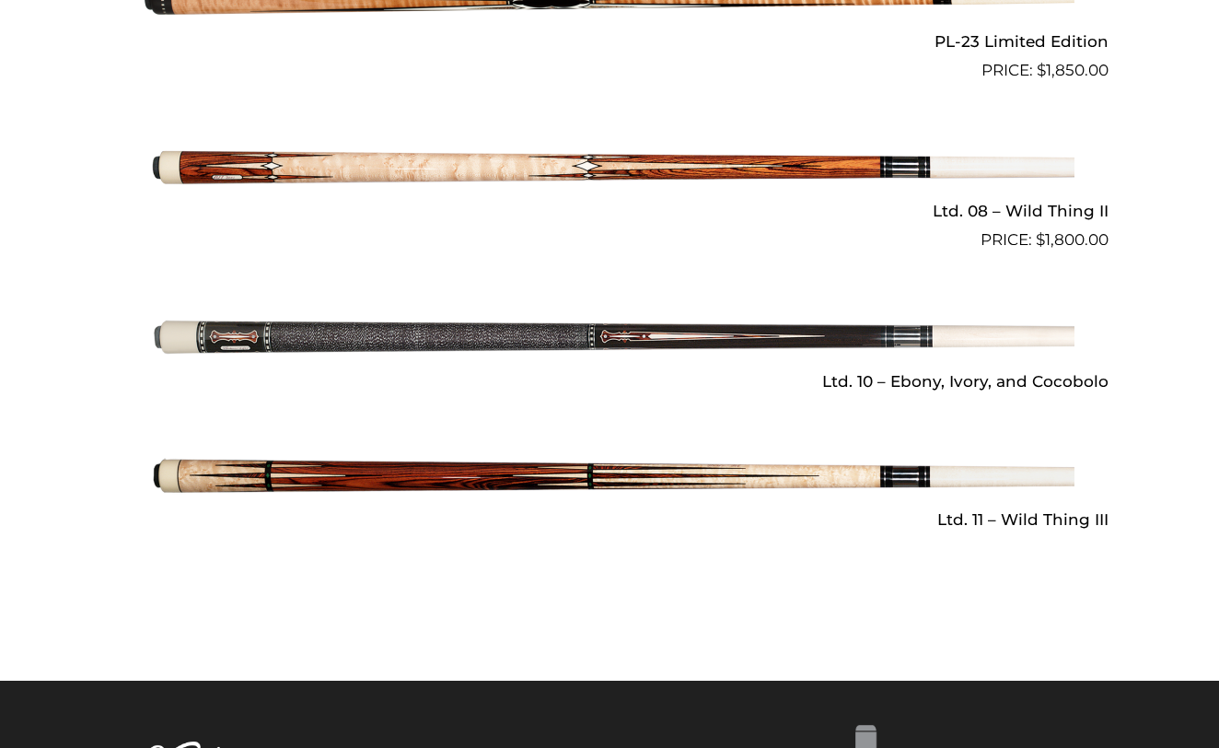
click at [780, 466] on img at bounding box center [610, 476] width 930 height 155
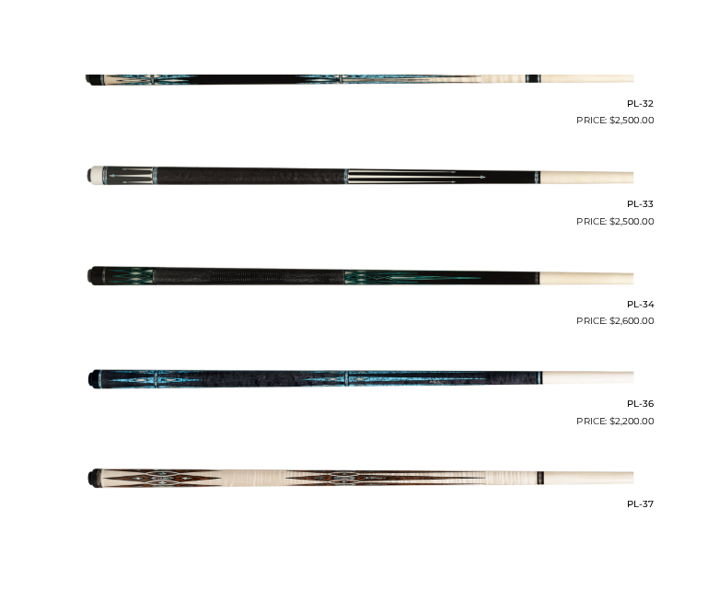
scroll to position [1369, 0]
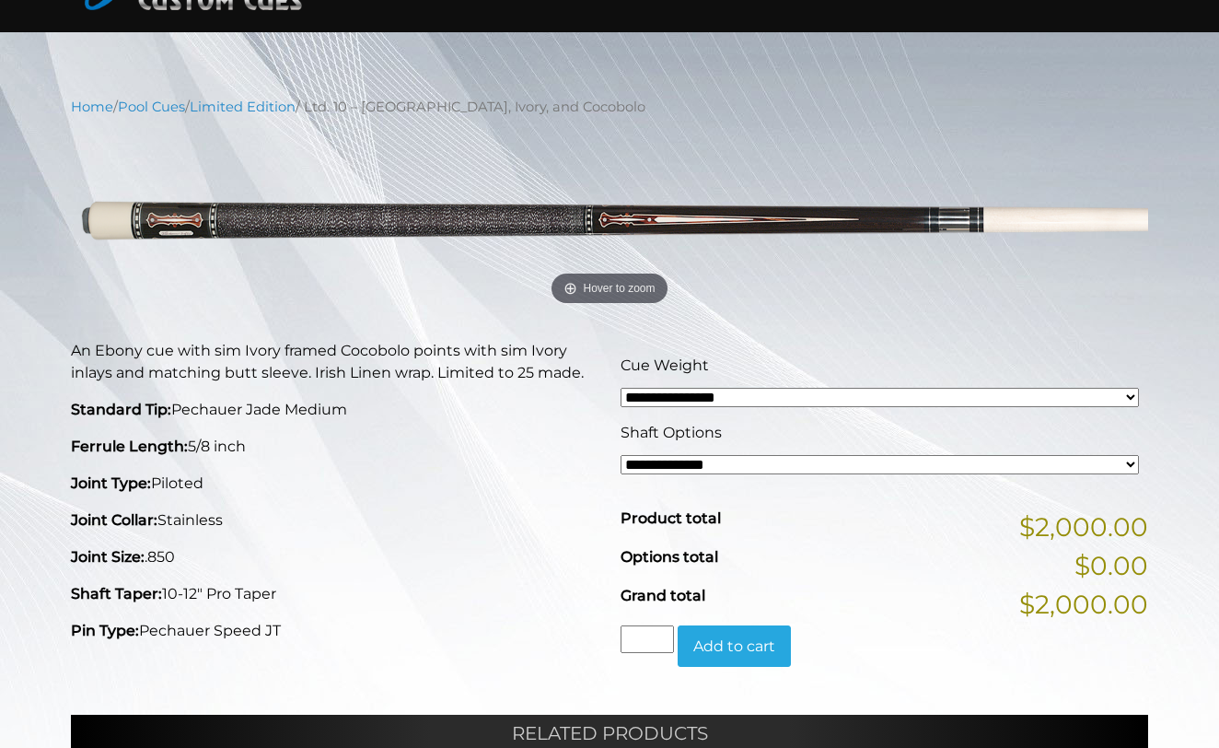
scroll to position [73, 0]
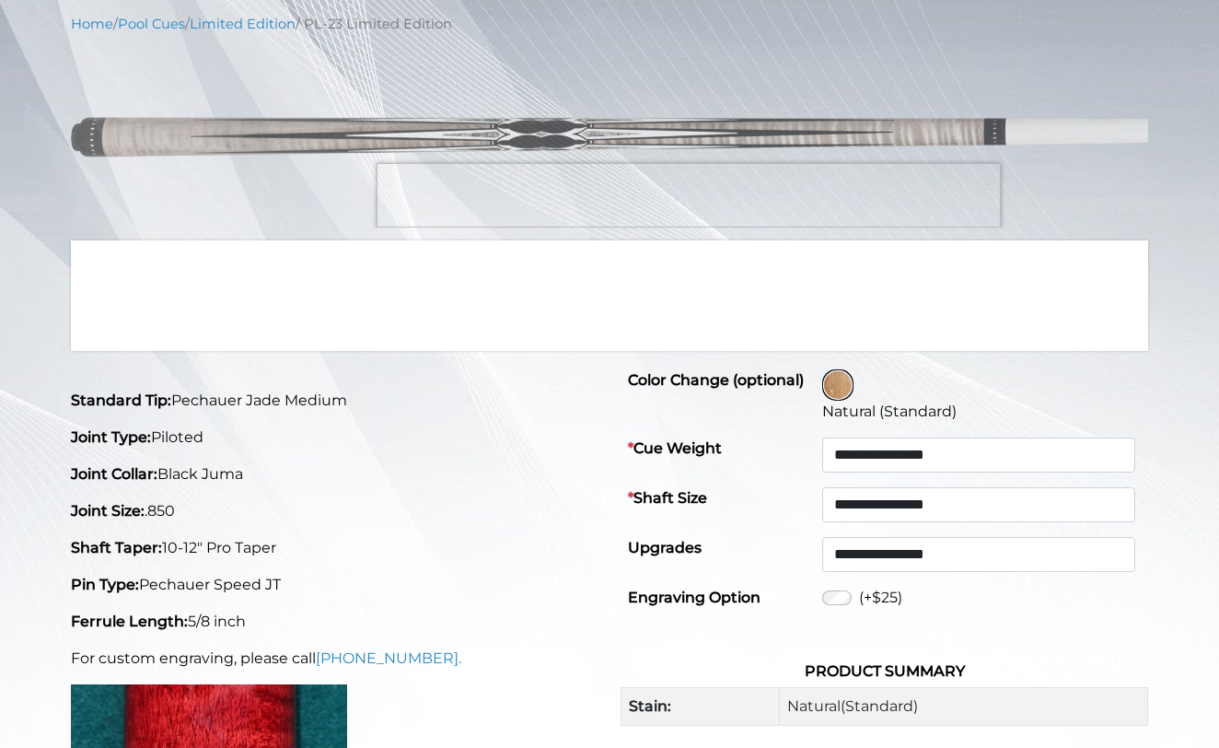
scroll to position [237, 0]
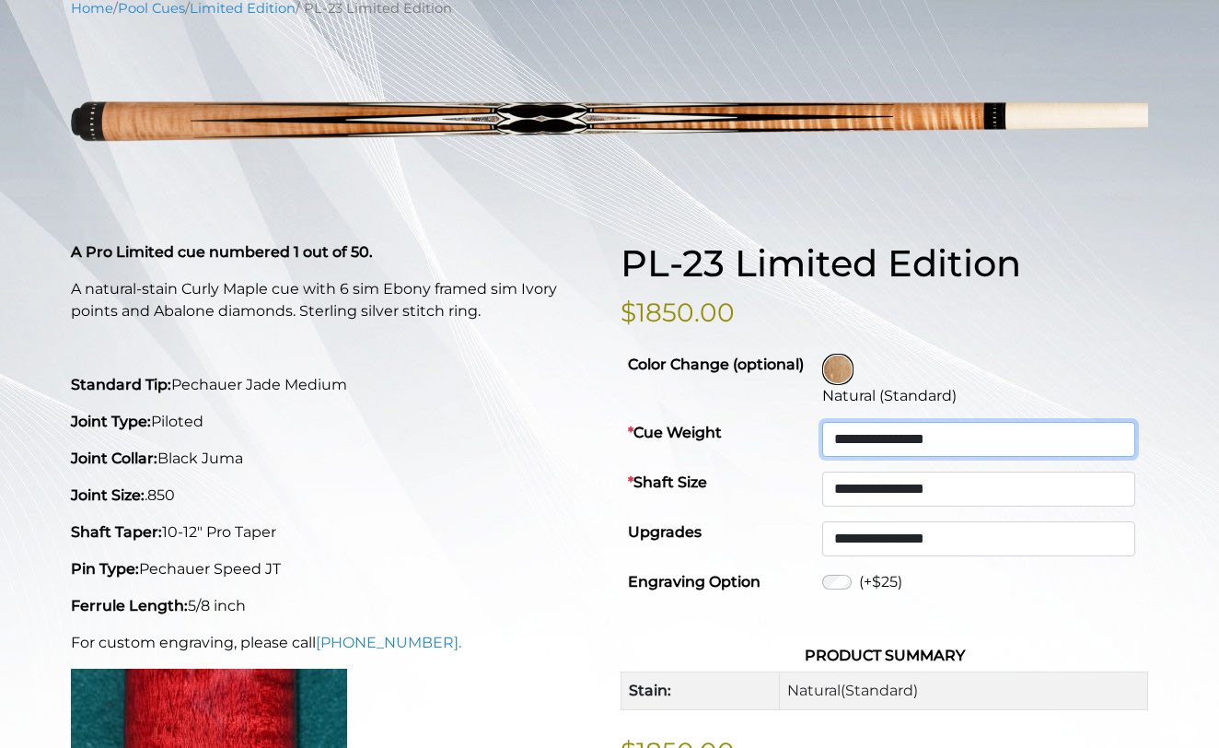
select select "*******"
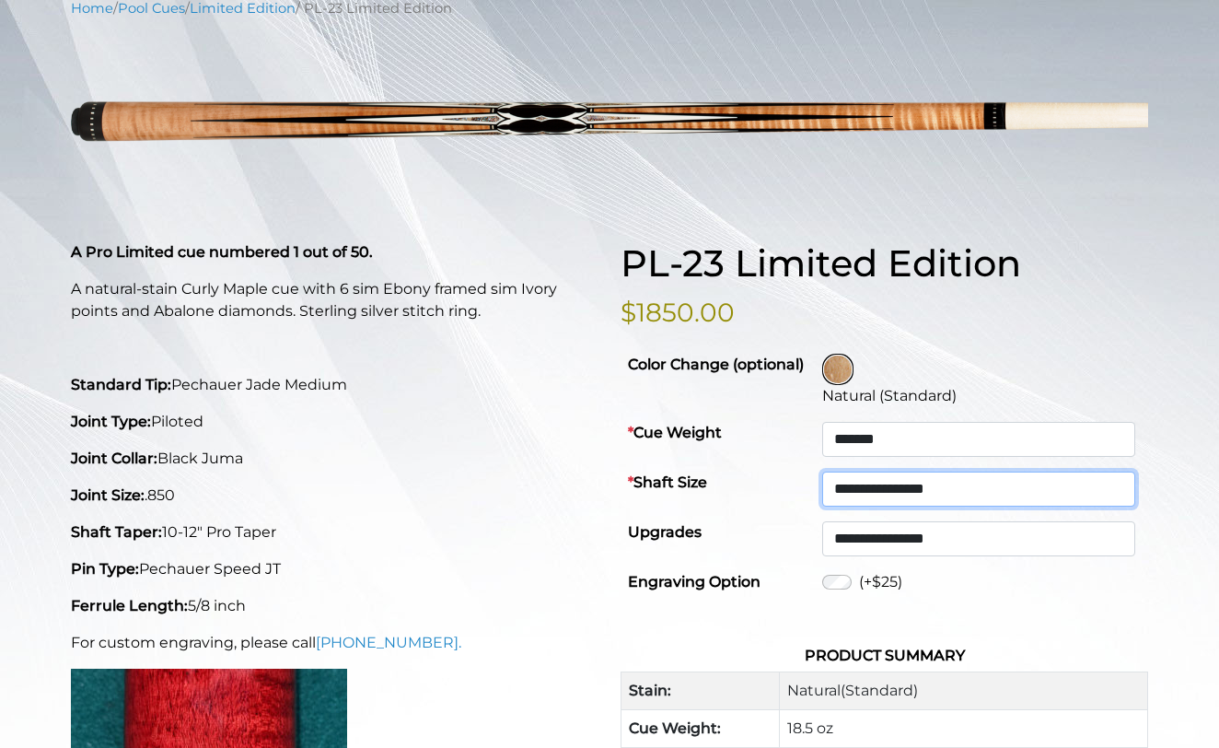
select select "********"
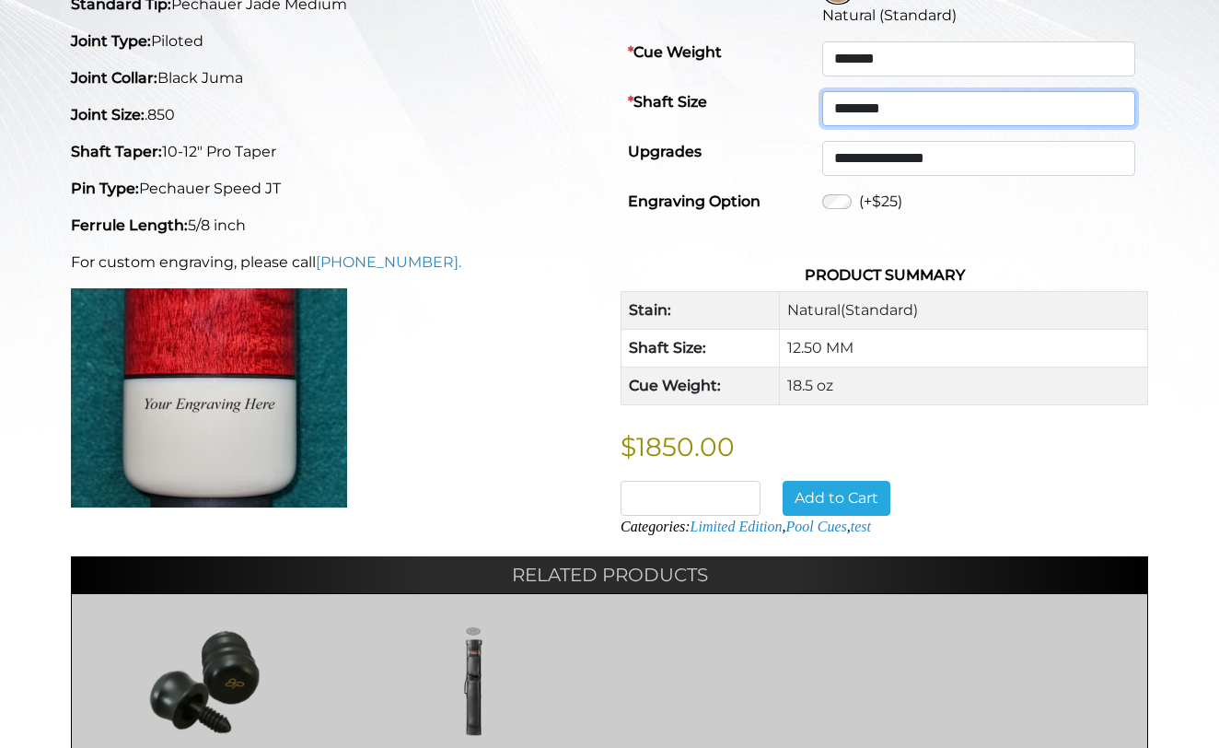
scroll to position [325, 0]
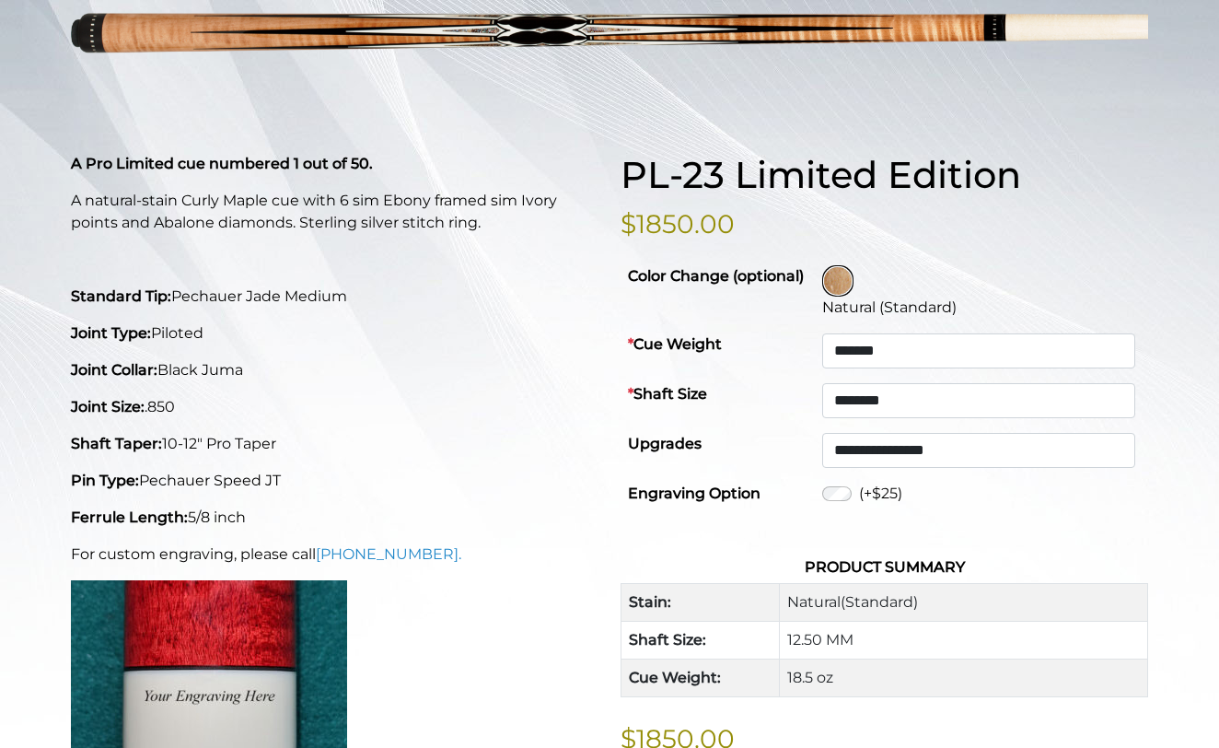
click at [857, 489] on div "(+$25)" at bounding box center [981, 493] width 319 height 22
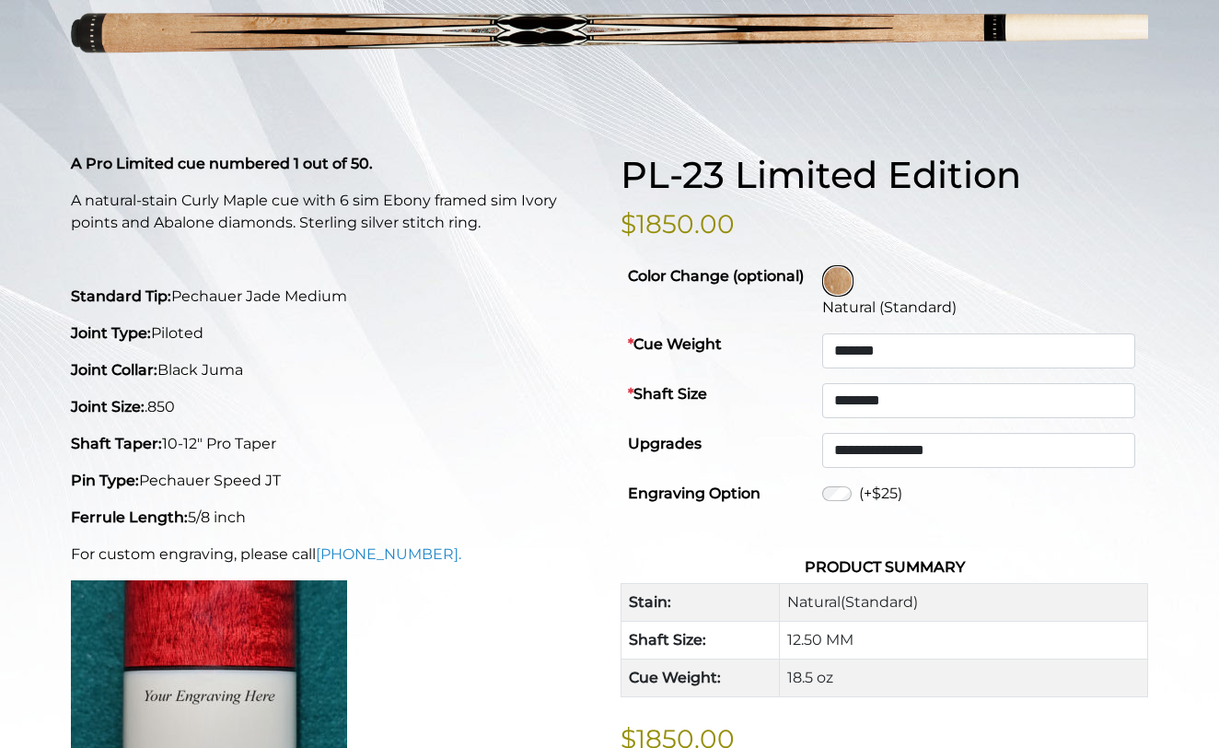
click at [532, 491] on p "Pin Type: Pechauer Speed JT" at bounding box center [335, 481] width 528 height 22
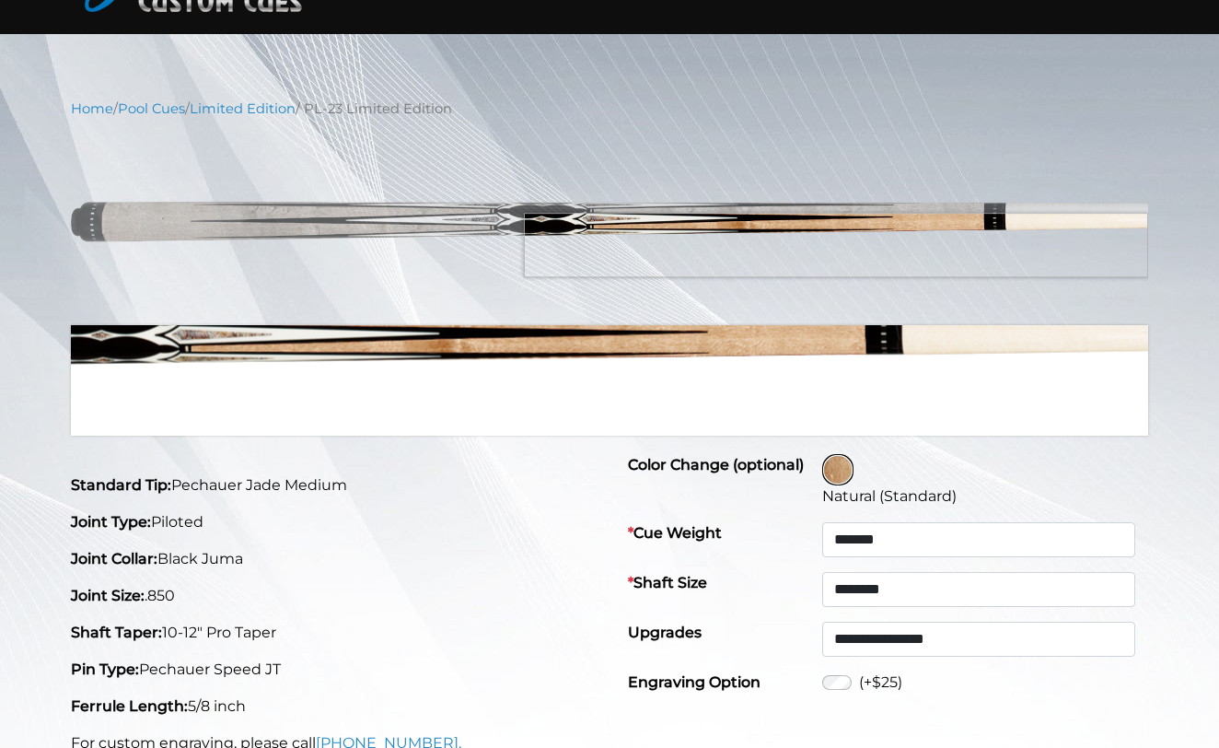
scroll to position [138, 0]
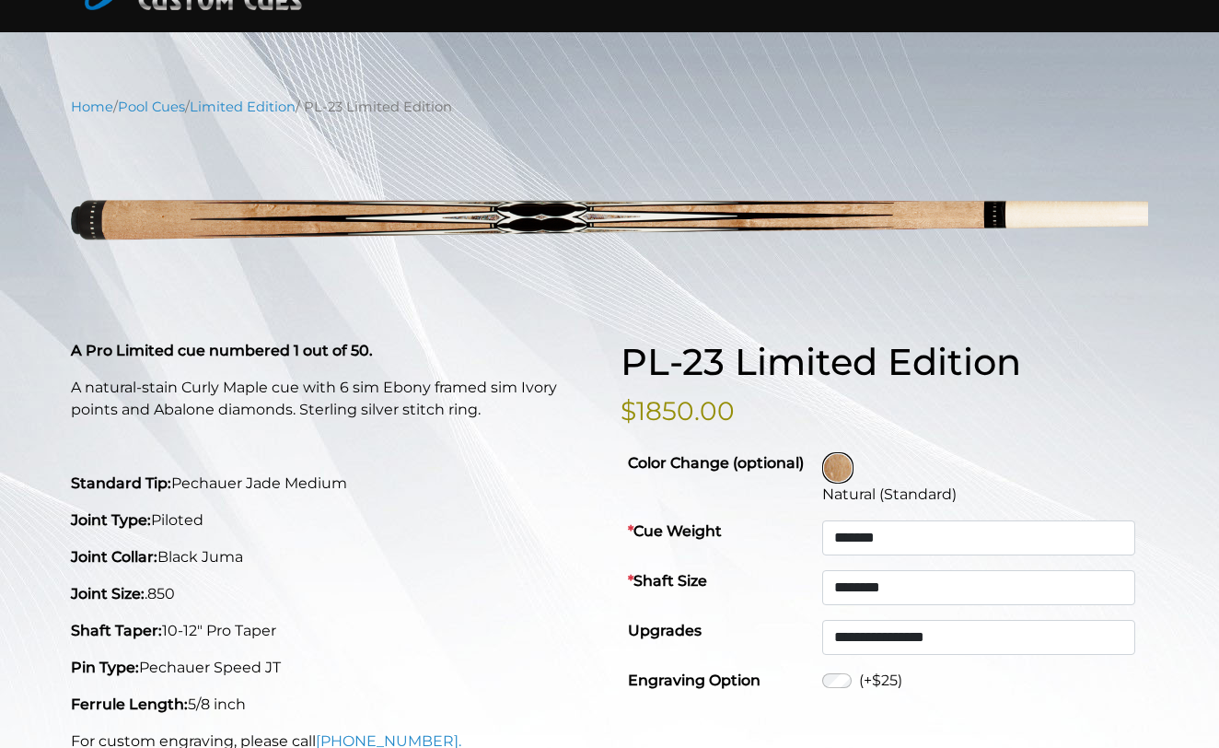
click at [852, 469] on img at bounding box center [838, 468] width 28 height 28
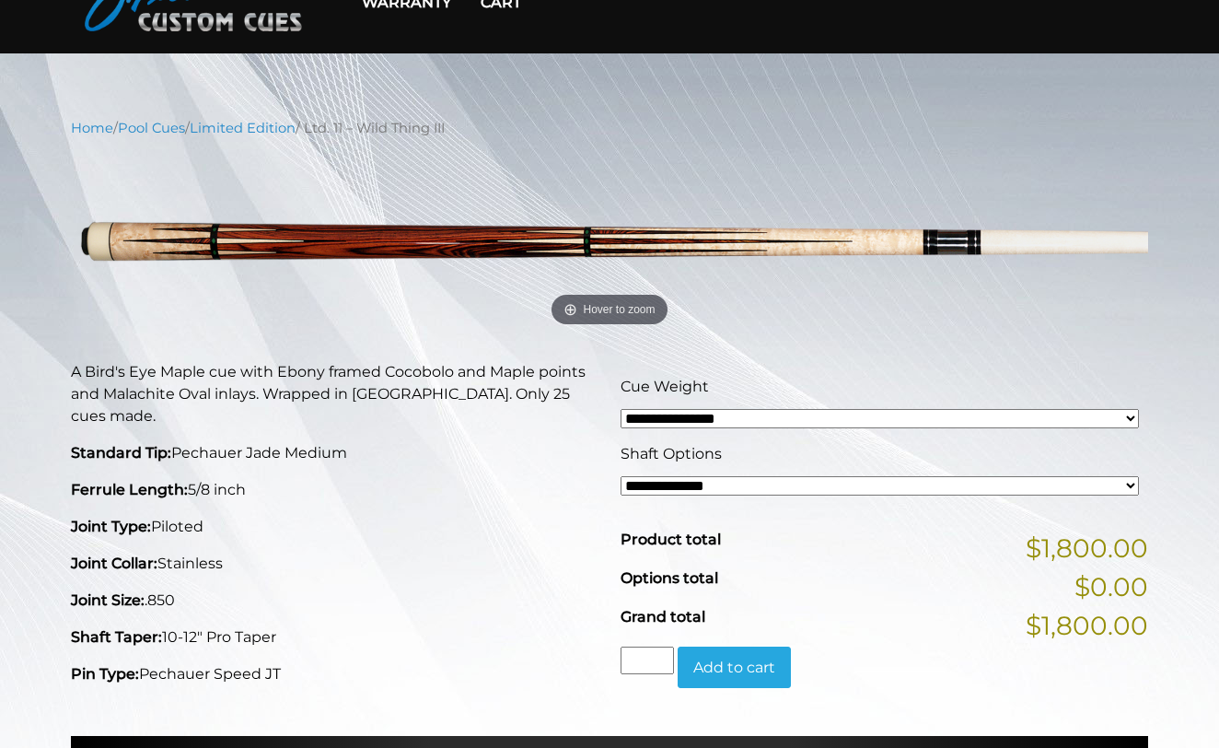
scroll to position [125, 0]
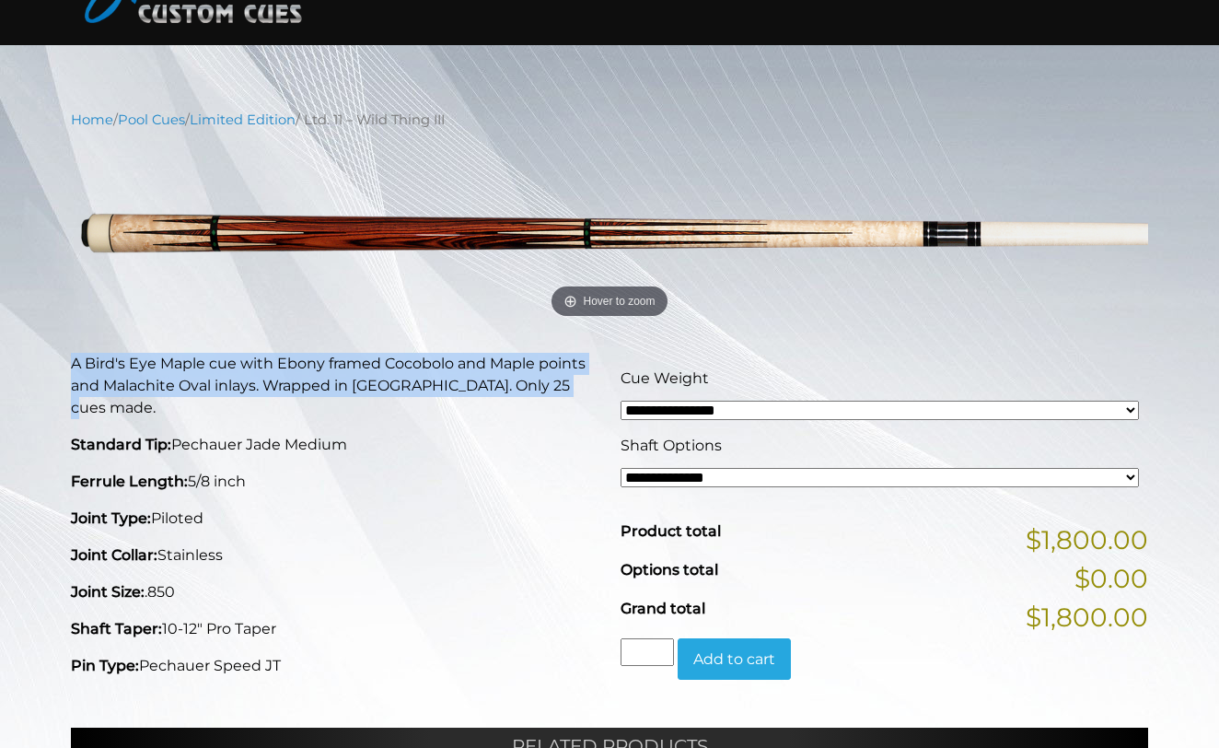
drag, startPoint x: 580, startPoint y: 382, endPoint x: 95, endPoint y: 340, distance: 487.0
click at [95, 340] on div "**********" at bounding box center [609, 614] width 1077 height 940
copy p "A Bird's Eye Maple cue with Ebony framed Cocobolo and Maple points and Malachit…"
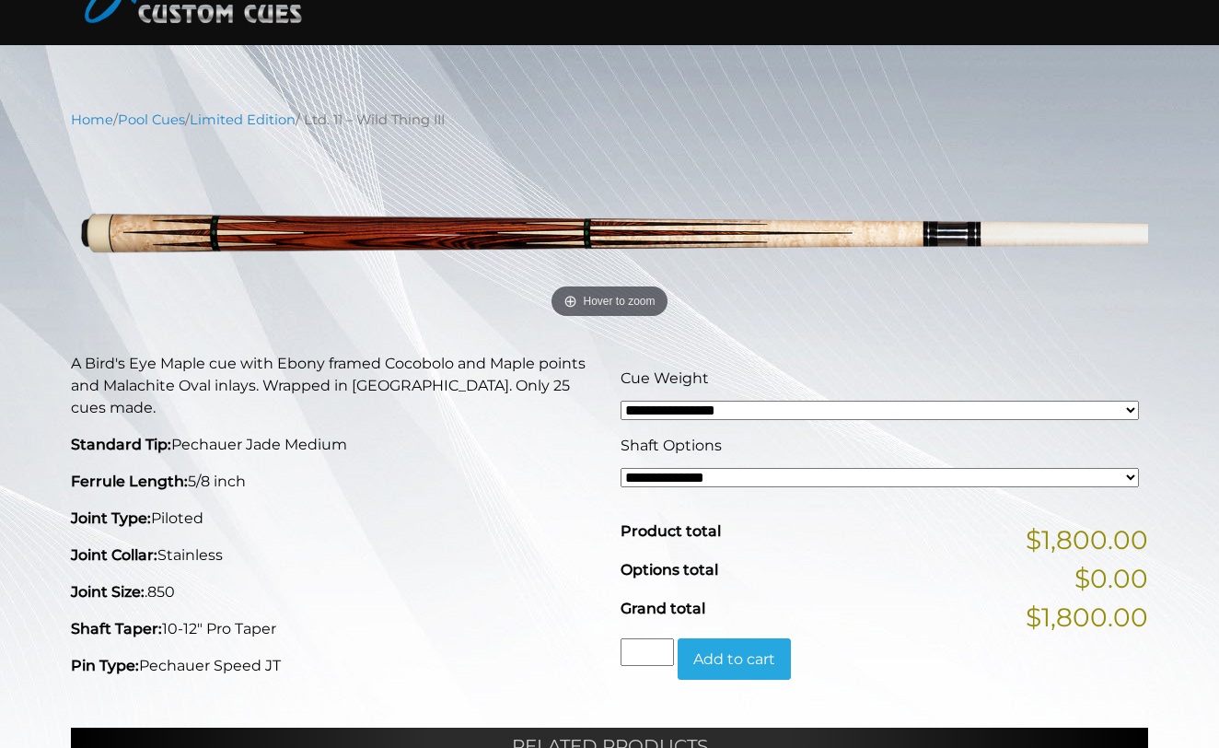
click at [328, 405] on div "A Bird's Eye Maple cue with Ebony framed Cocobolo and Maple points and Malachit…" at bounding box center [335, 531] width 550 height 357
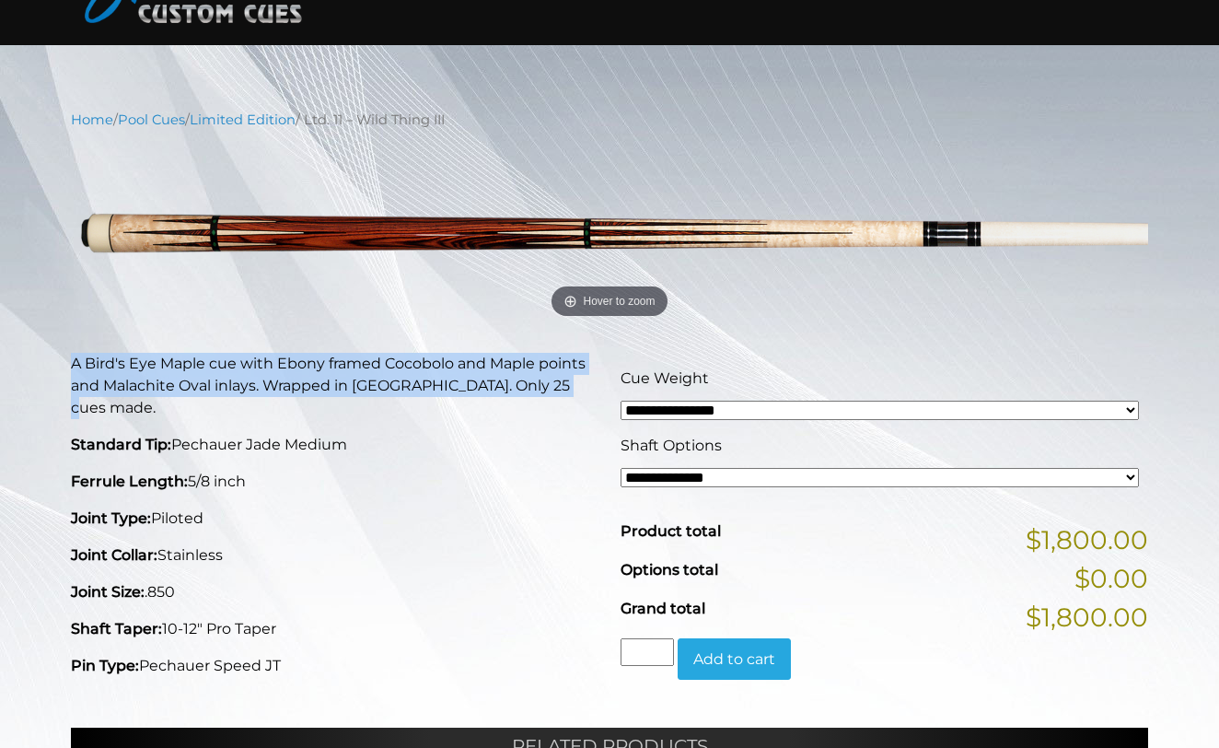
drag, startPoint x: 586, startPoint y: 389, endPoint x: 75, endPoint y: 344, distance: 512.9
click at [75, 344] on div "**********" at bounding box center [609, 614] width 1077 height 940
copy p "A Bird's Eye Maple cue with Ebony framed Cocobolo and Maple points and Malachit…"
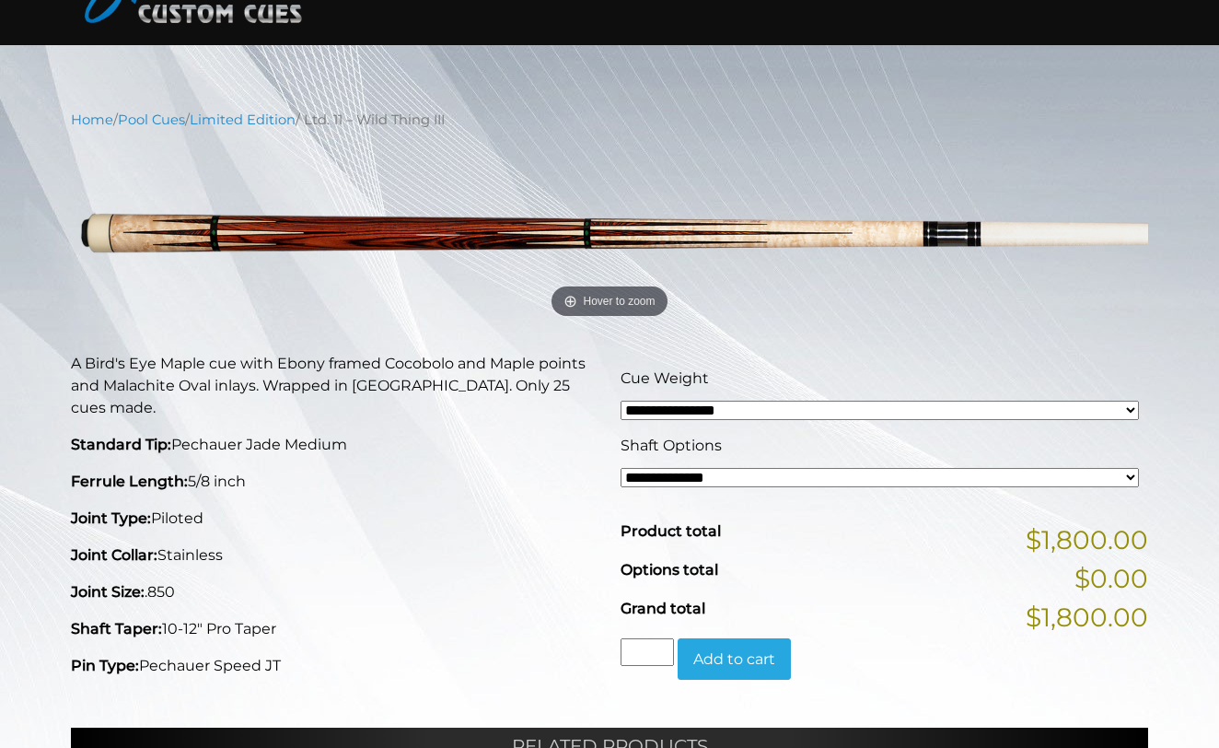
click at [252, 331] on div "**********" at bounding box center [609, 614] width 1077 height 940
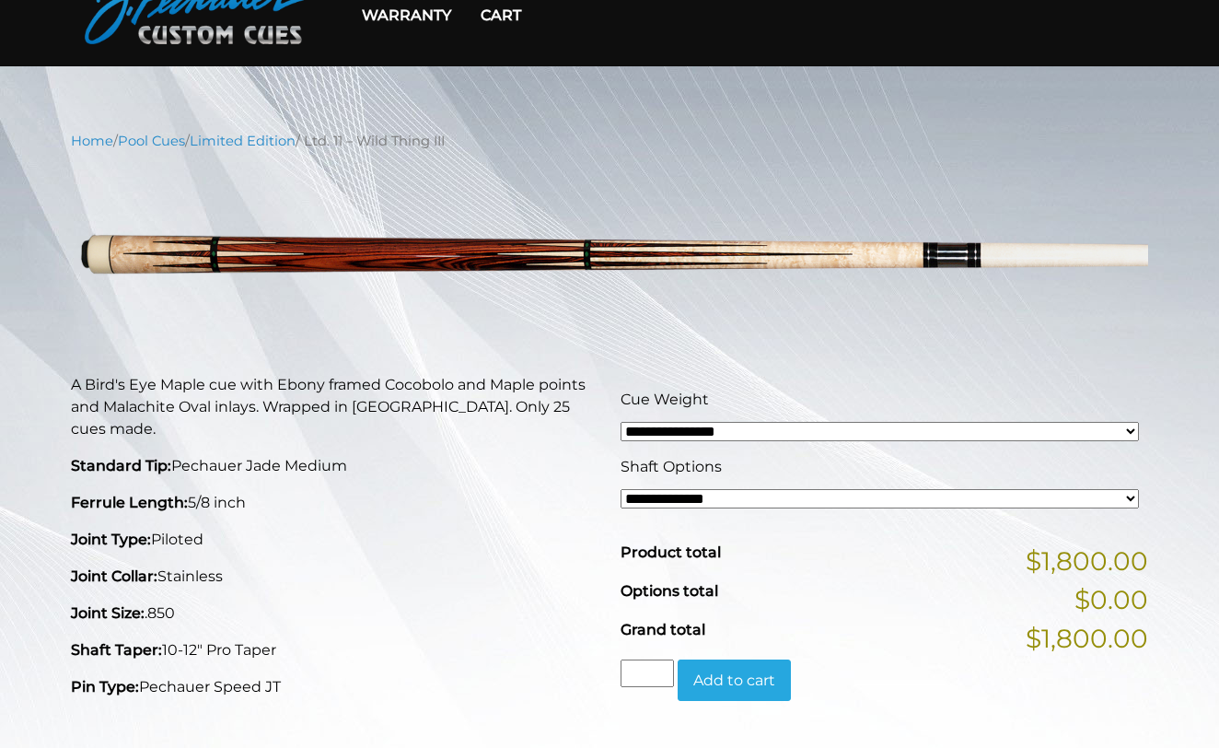
scroll to position [105, 0]
